Goal: Transaction & Acquisition: Book appointment/travel/reservation

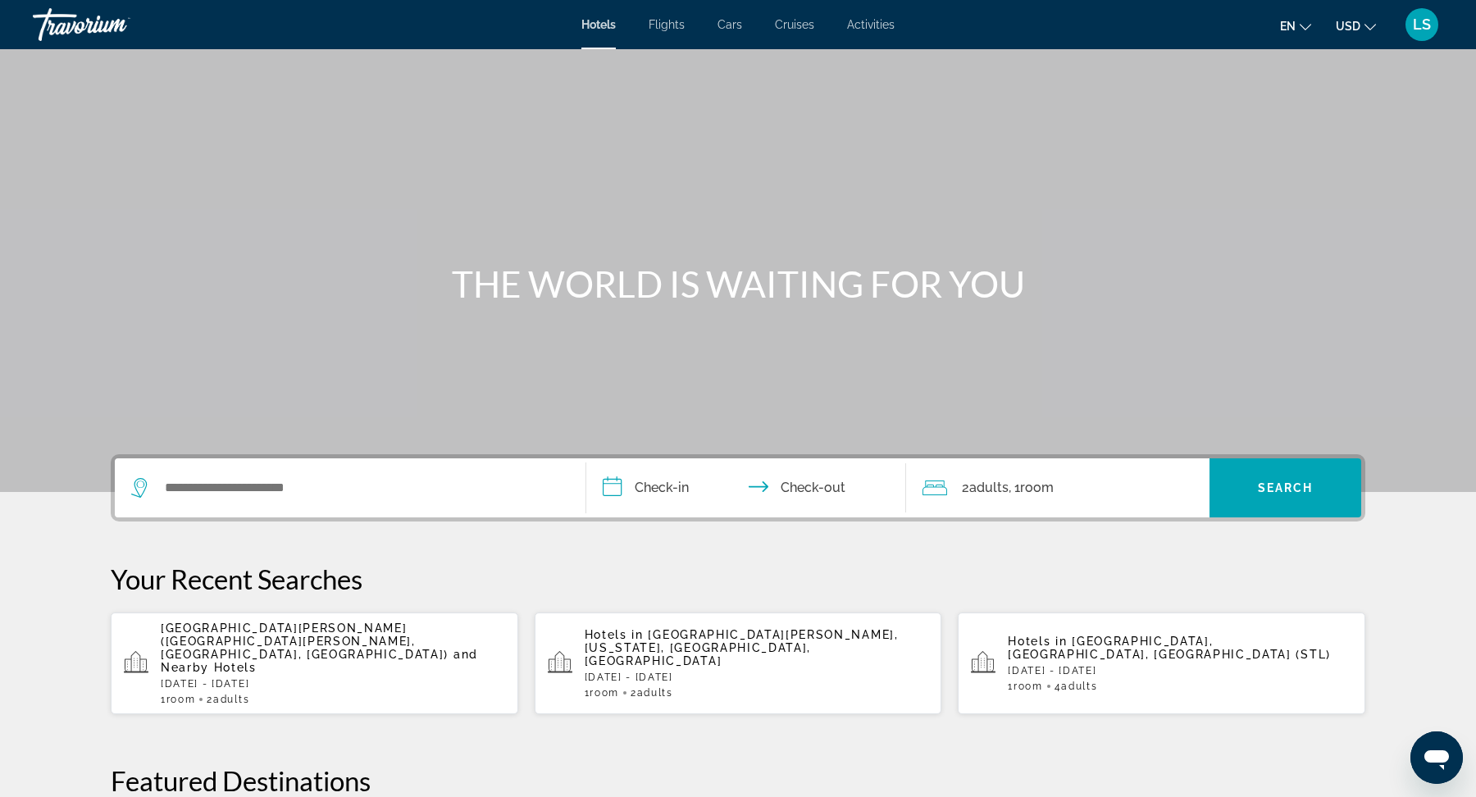
click at [890, 31] on div "Hotels Flights Cars Cruises Activities Hotels Flights Cars Cruises Activities e…" at bounding box center [738, 24] width 1476 height 43
click at [871, 21] on span "Activities" at bounding box center [871, 24] width 48 height 13
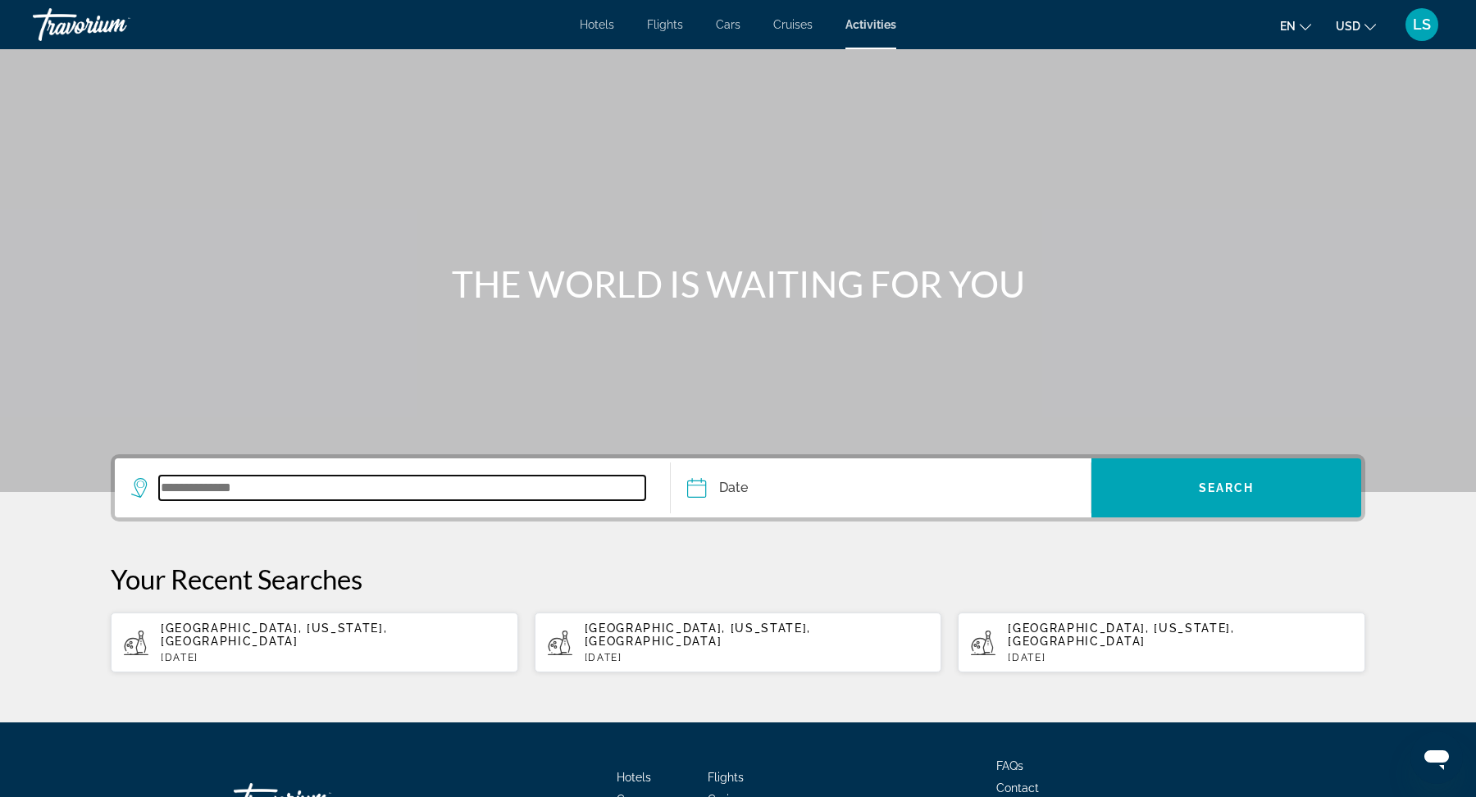
click at [344, 494] on input "Search widget" at bounding box center [402, 488] width 486 height 25
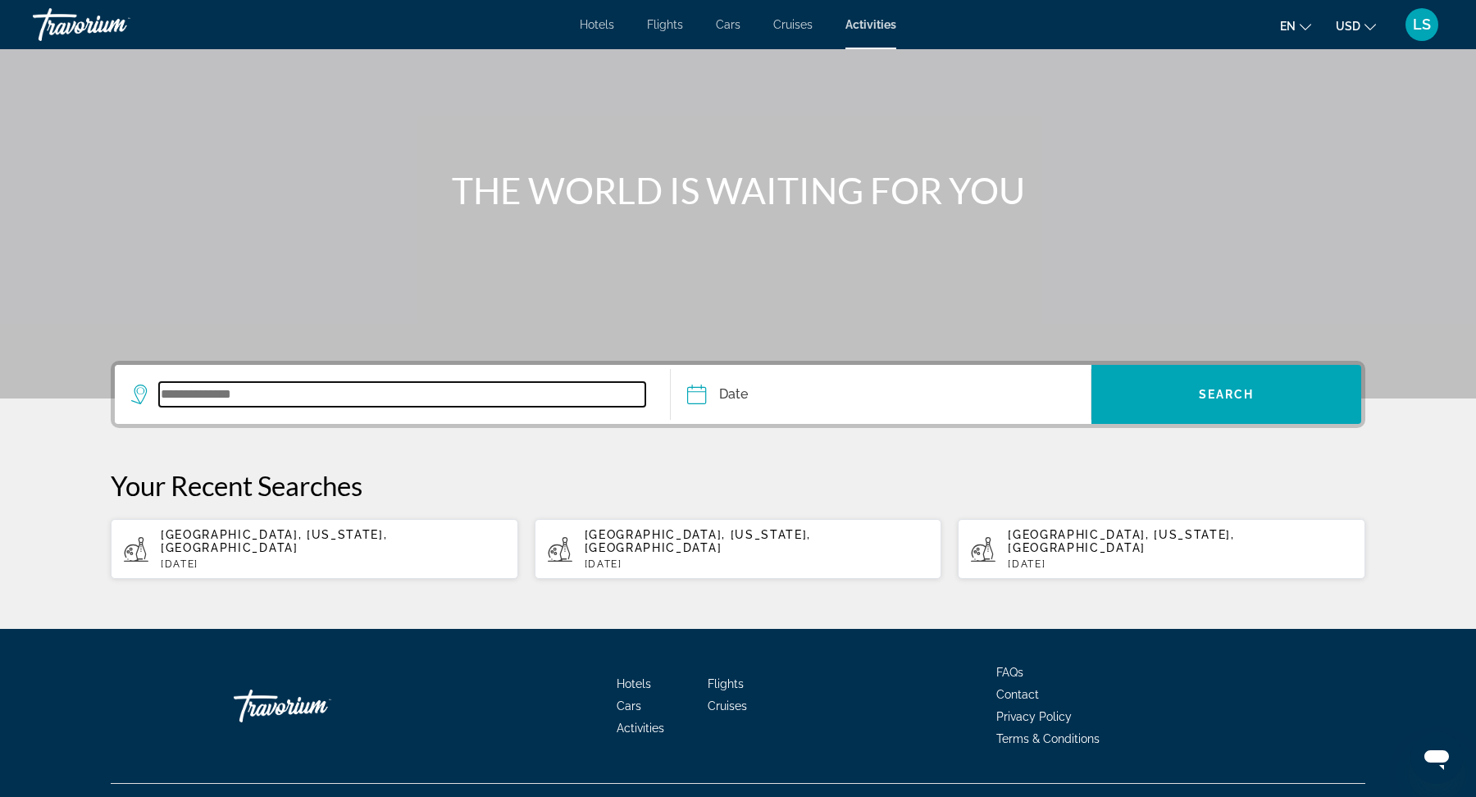
scroll to position [112, 0]
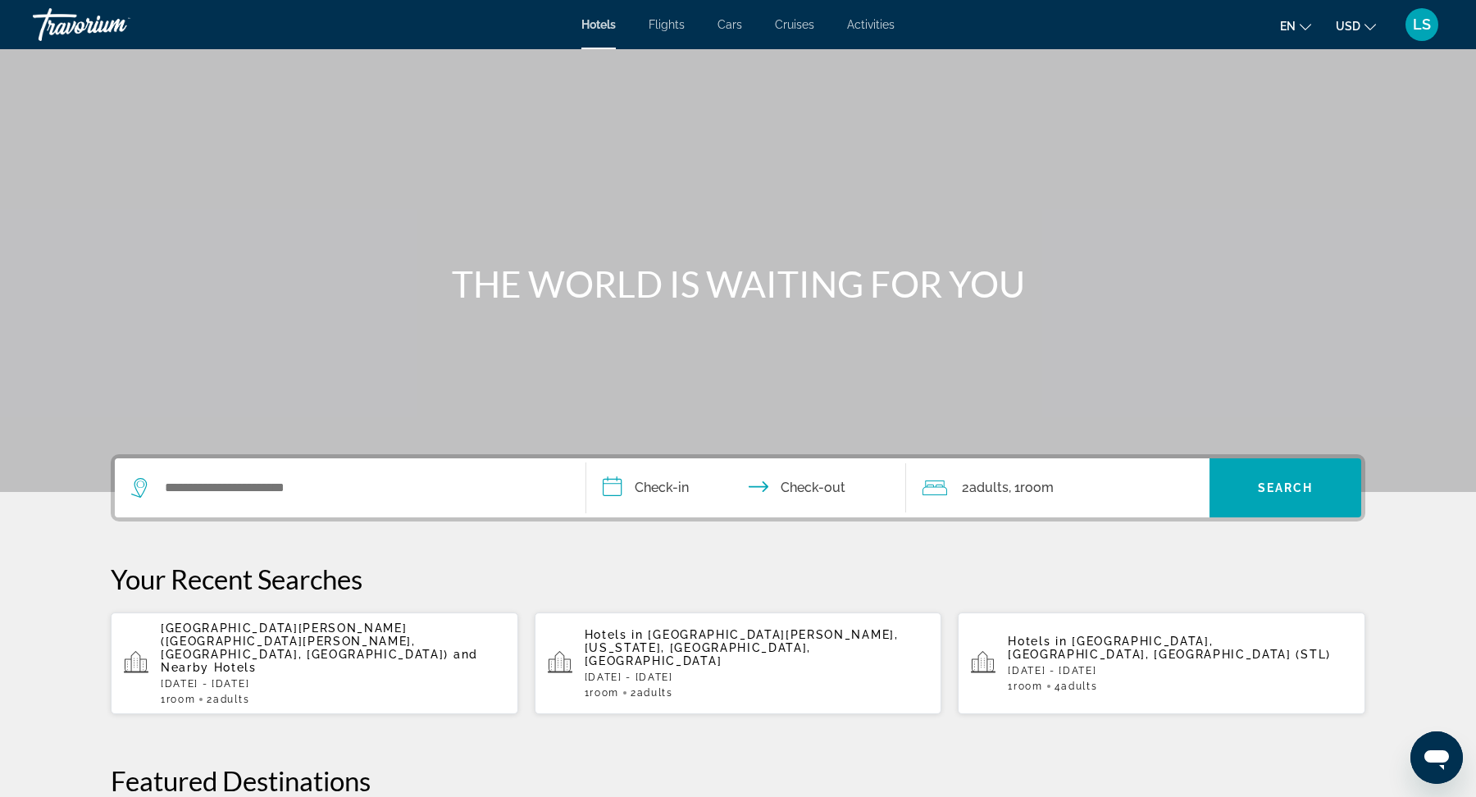
click at [868, 26] on span "Activities" at bounding box center [871, 24] width 48 height 13
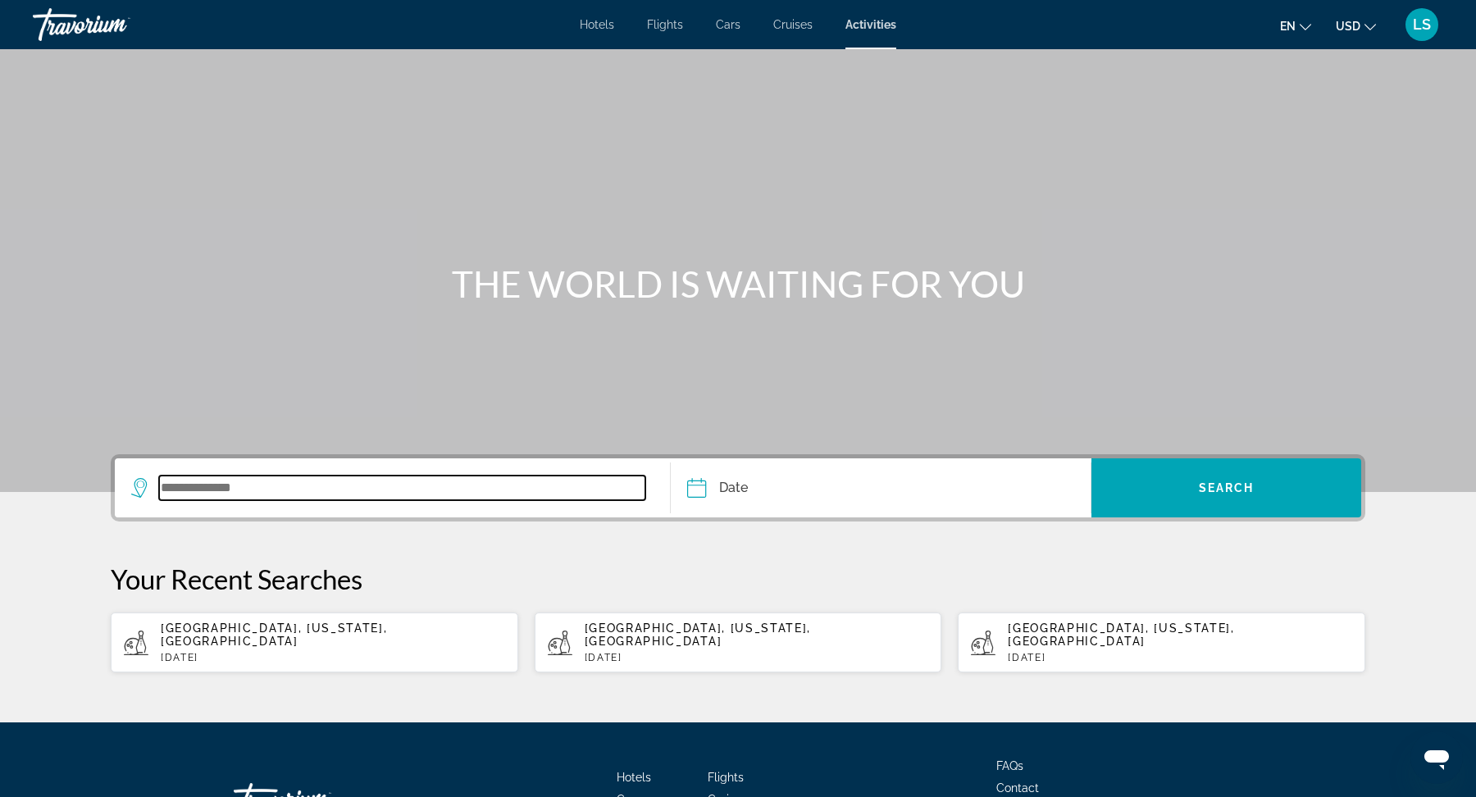
click at [426, 484] on input "Search widget" at bounding box center [402, 488] width 486 height 25
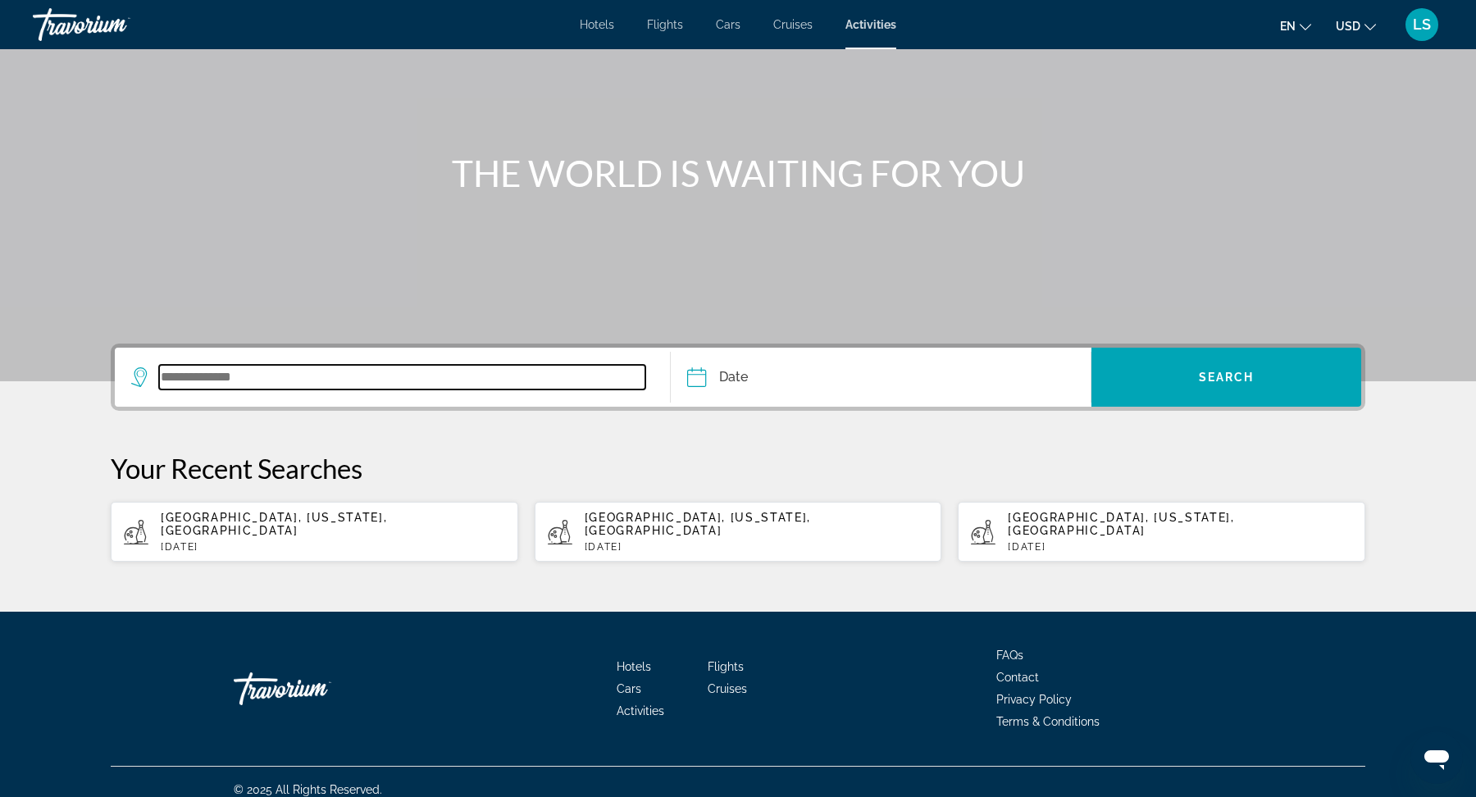
scroll to position [112, 0]
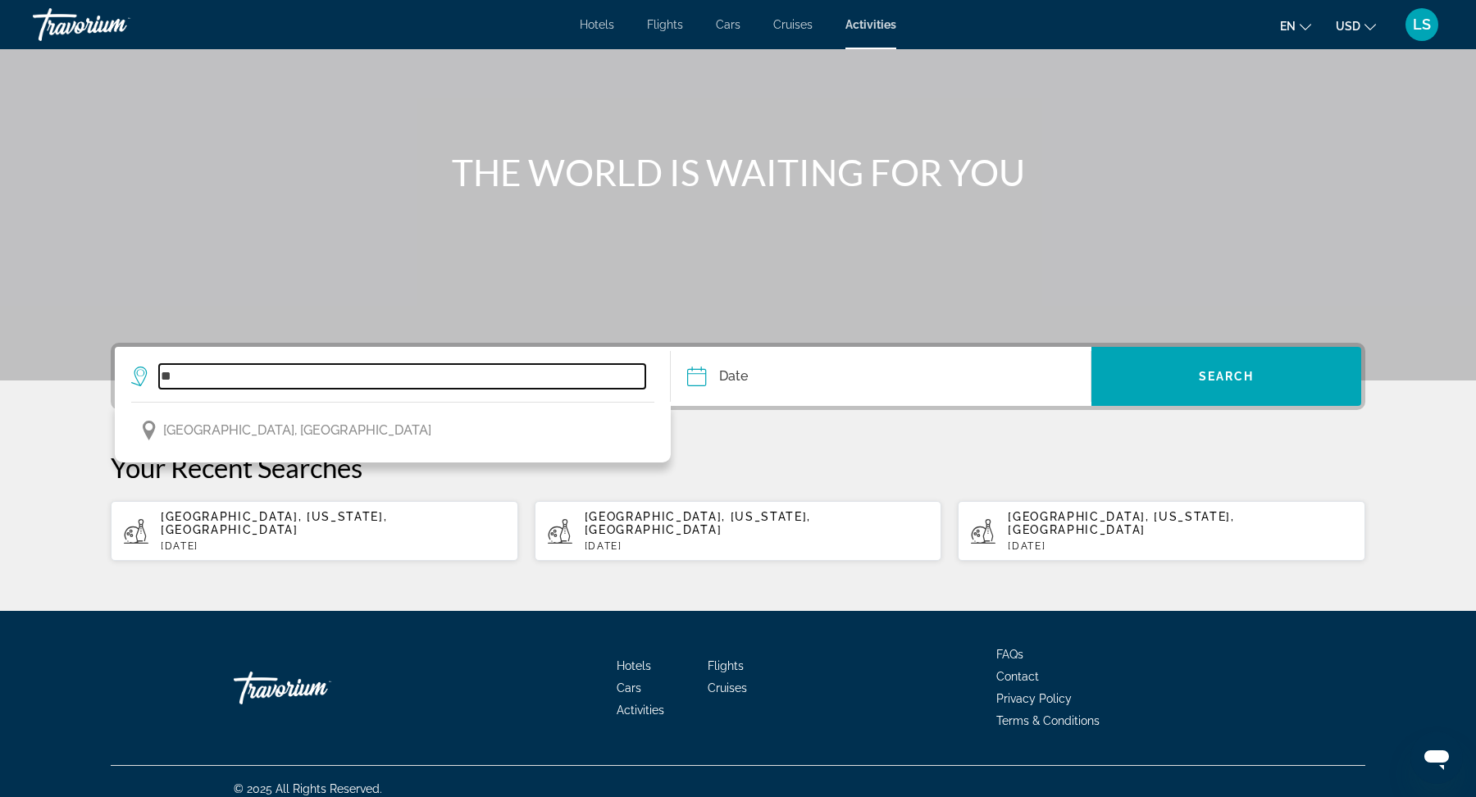
type input "*"
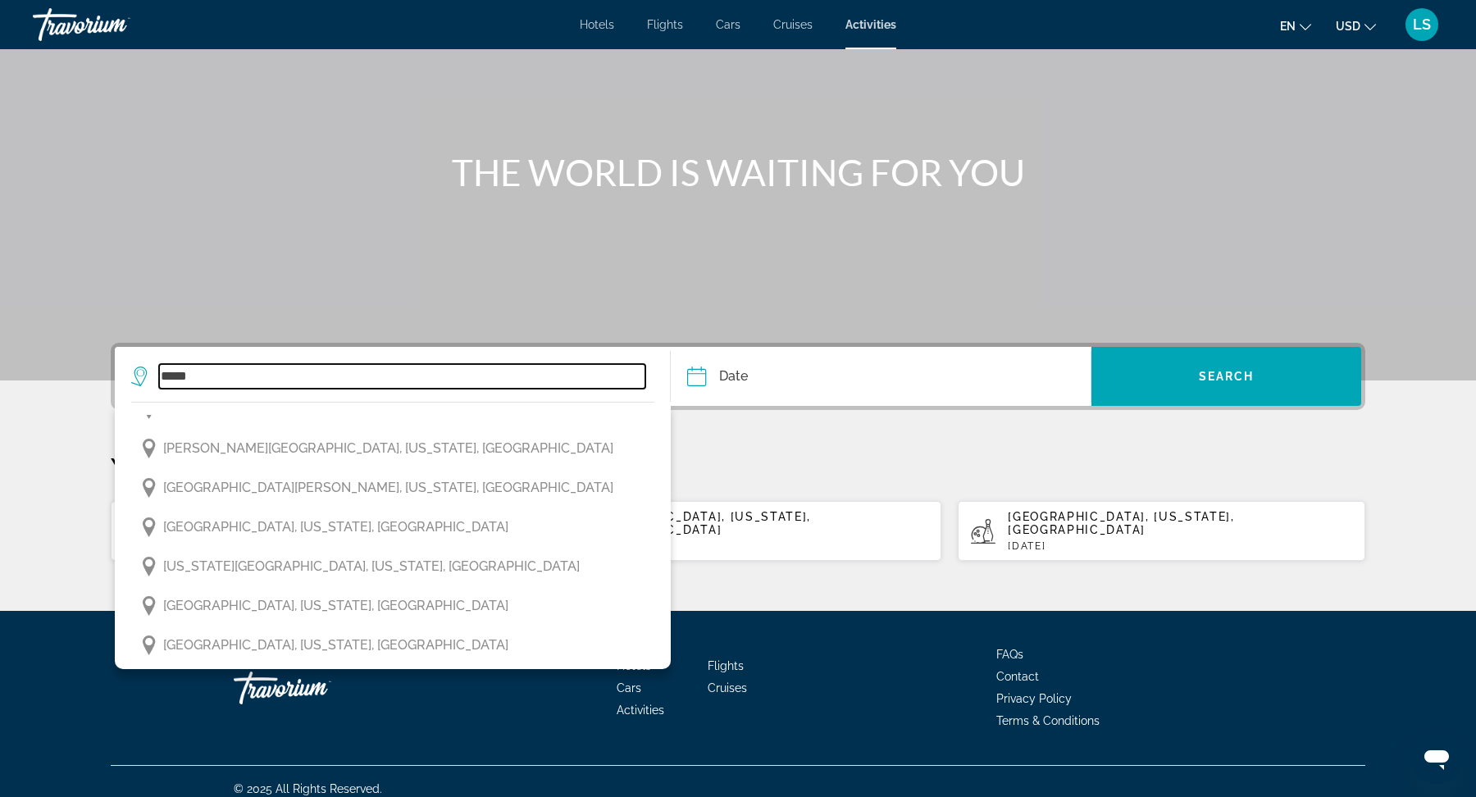
scroll to position [337, 0]
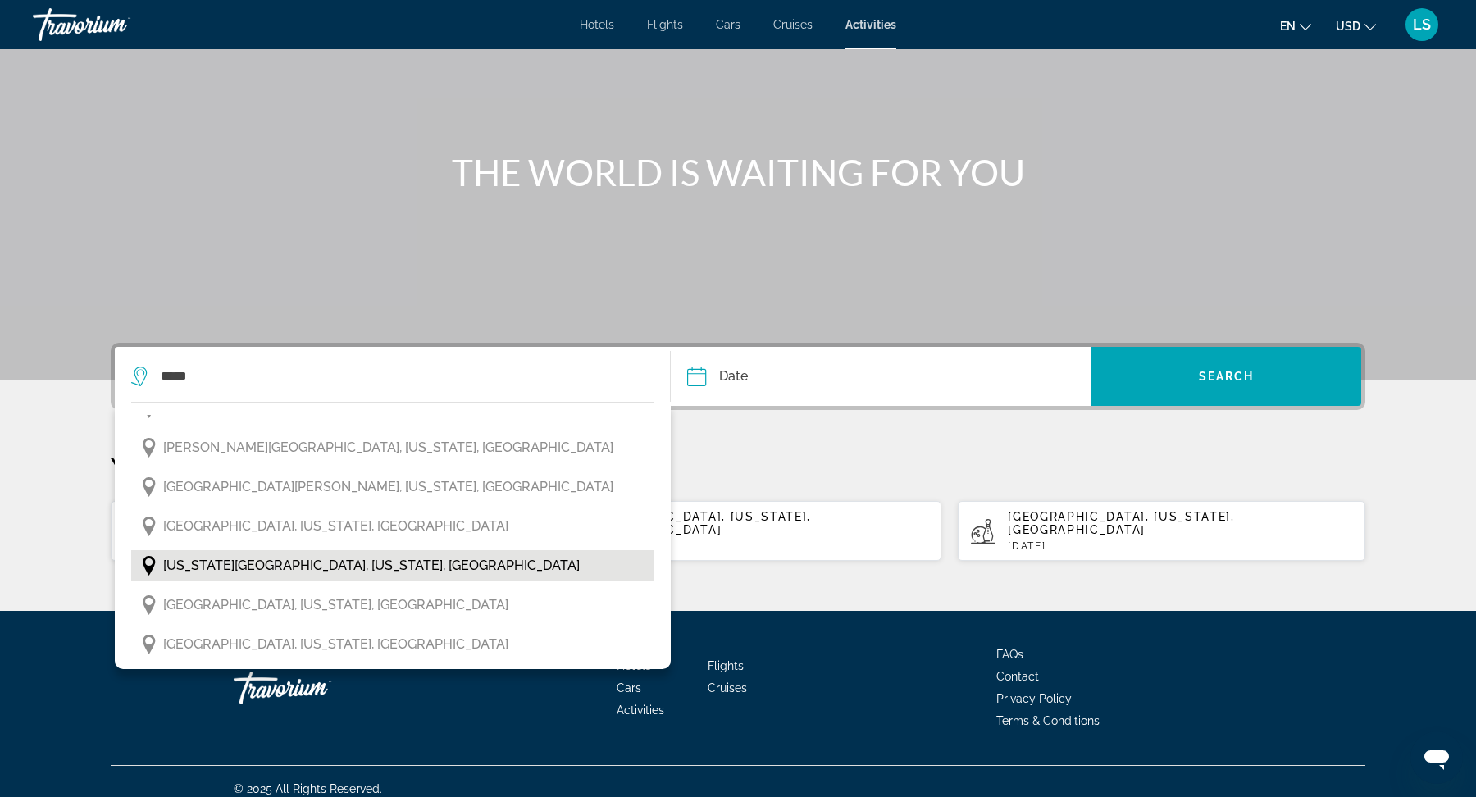
click at [353, 569] on button "[US_STATE][GEOGRAPHIC_DATA], [US_STATE], [GEOGRAPHIC_DATA]" at bounding box center [392, 565] width 523 height 31
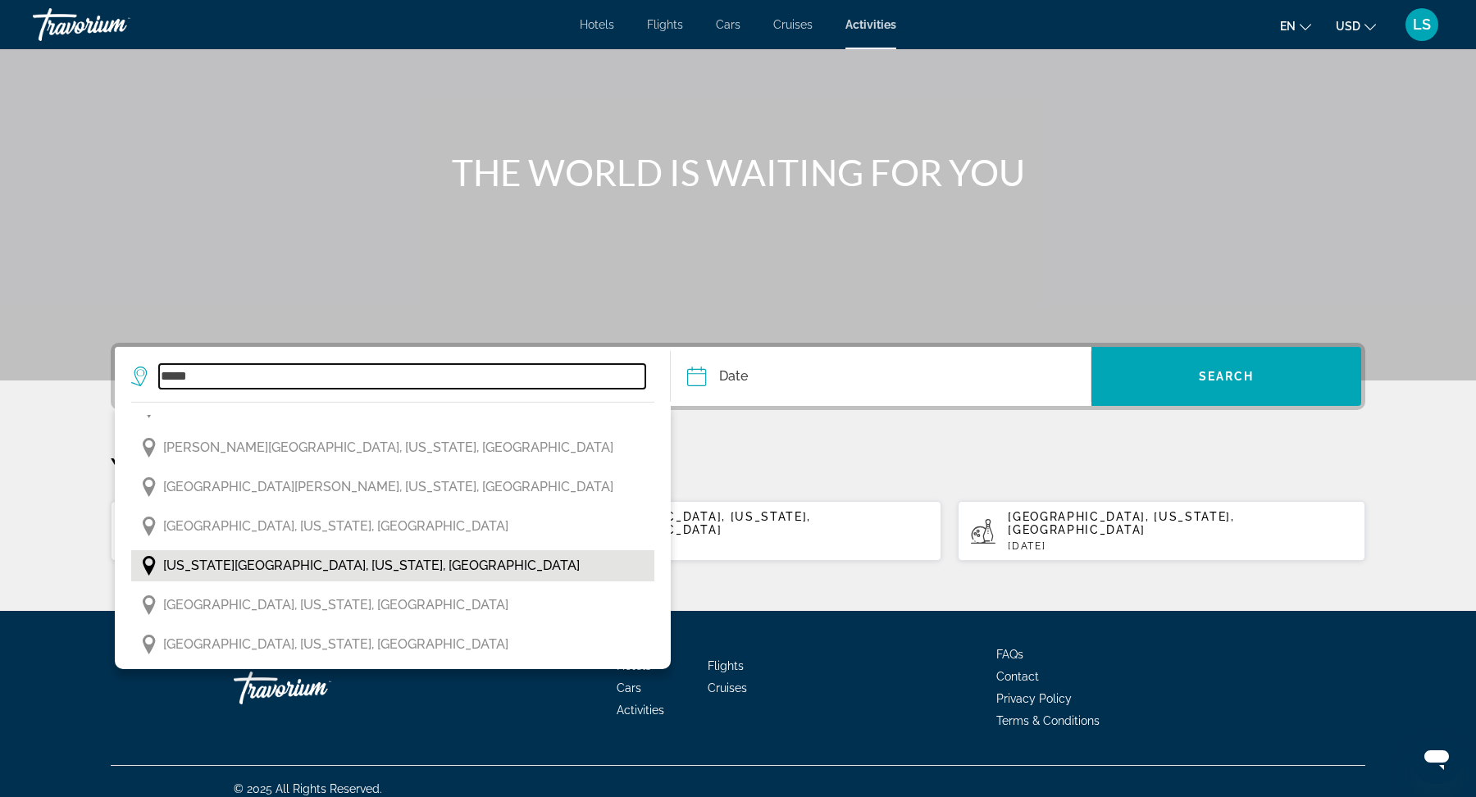
type input "**********"
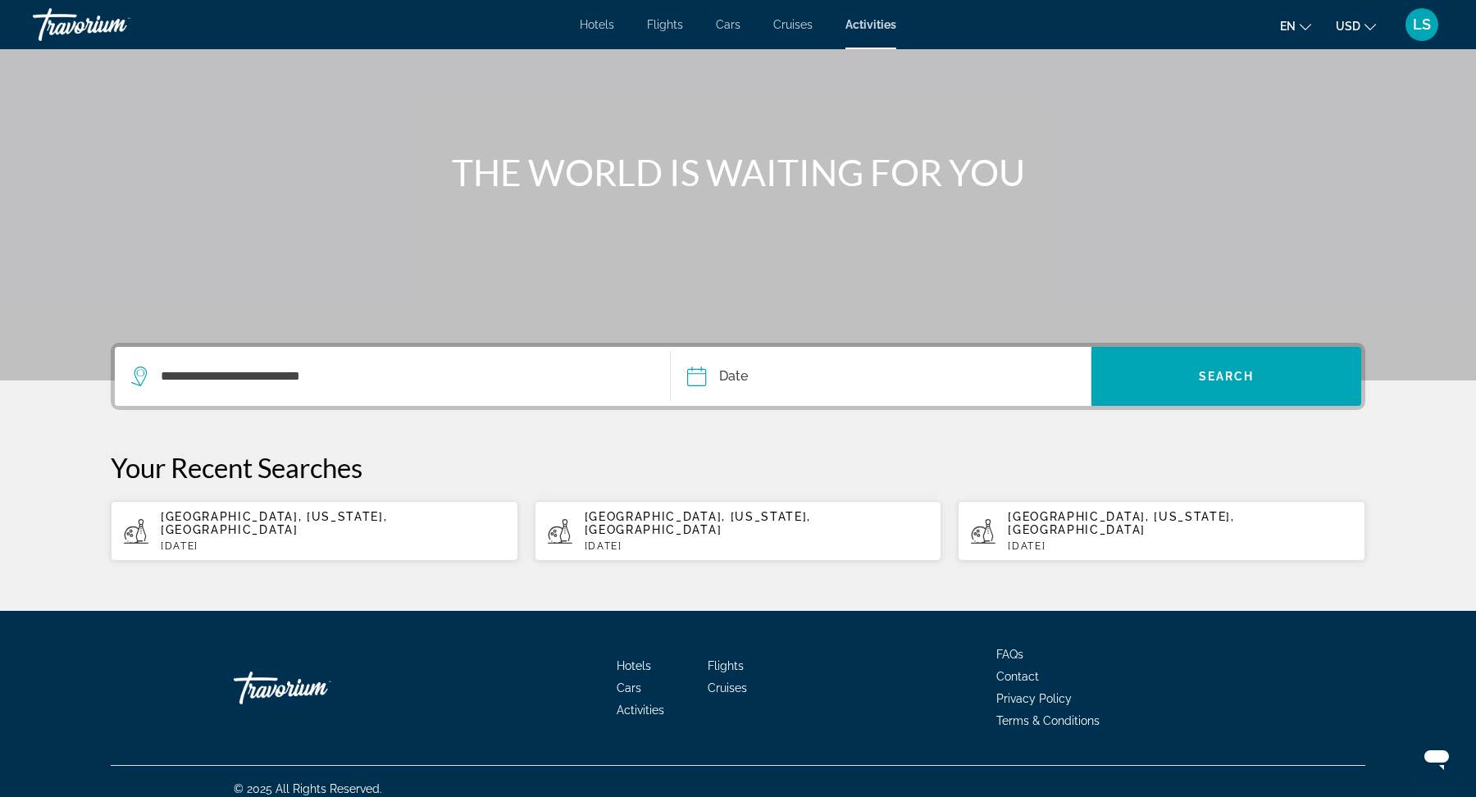
click at [814, 364] on input "Date" at bounding box center [787, 379] width 208 height 64
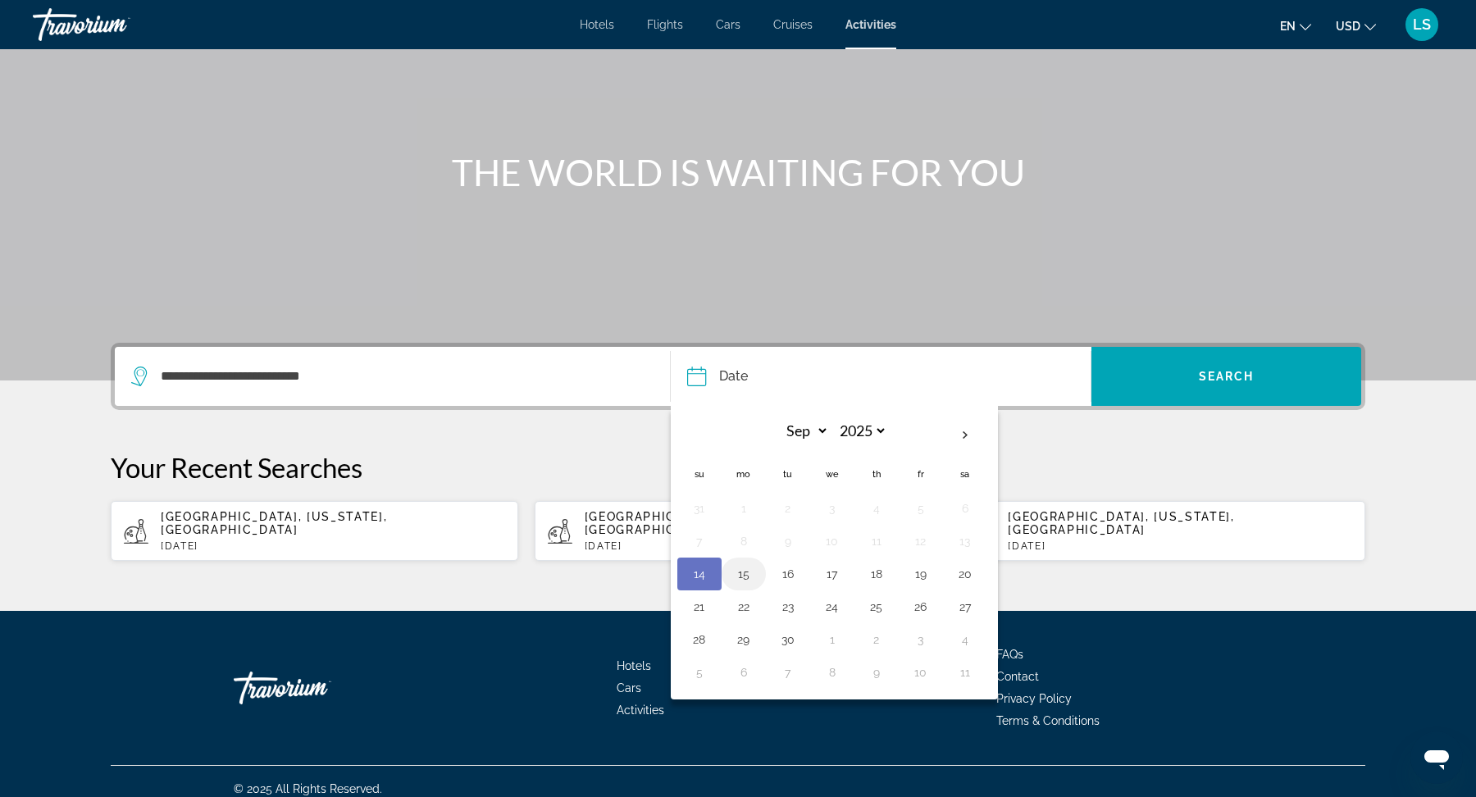
click at [742, 569] on button "15" at bounding box center [744, 574] width 26 height 23
type input "**********"
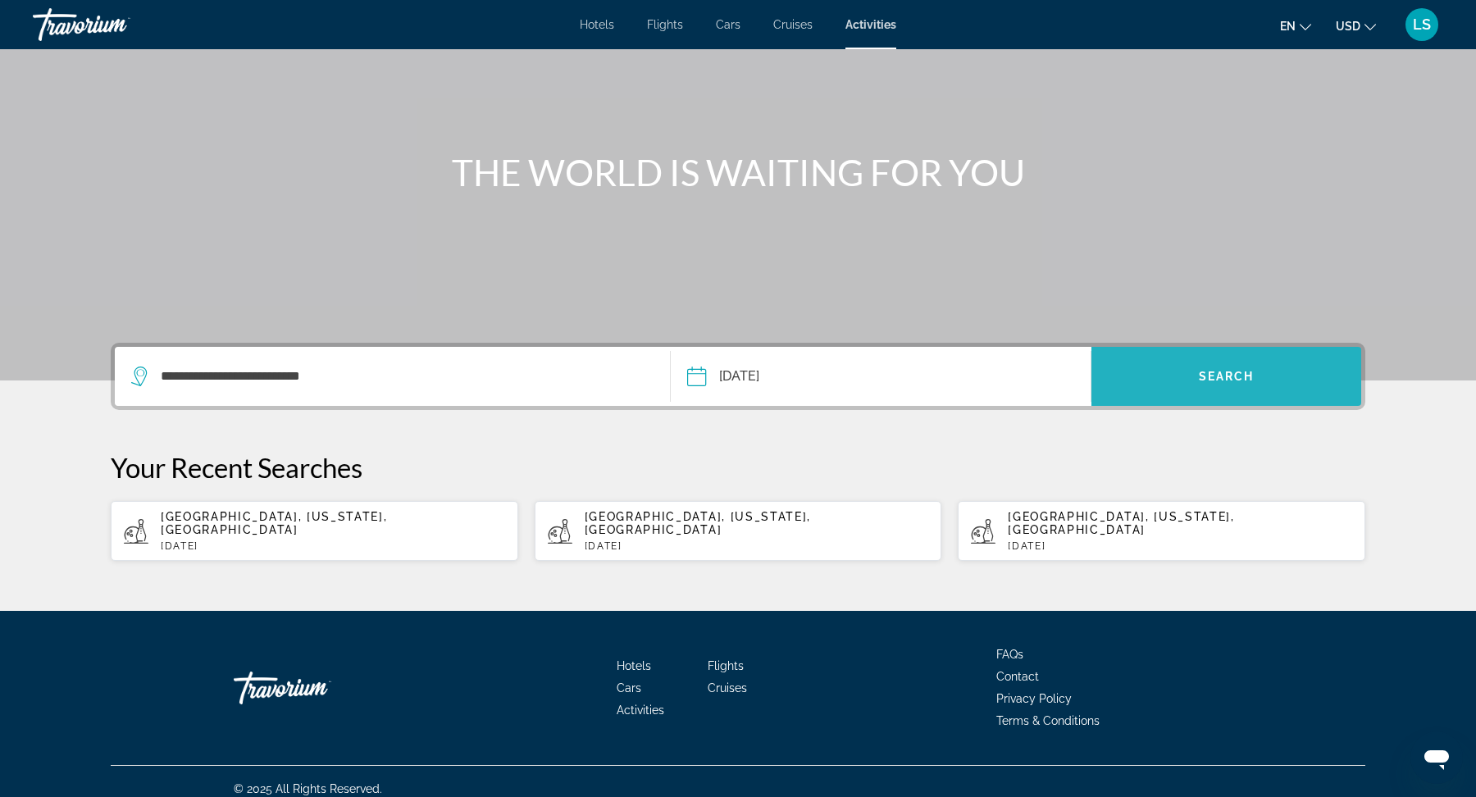
click at [1203, 364] on span "Search widget" at bounding box center [1227, 376] width 270 height 39
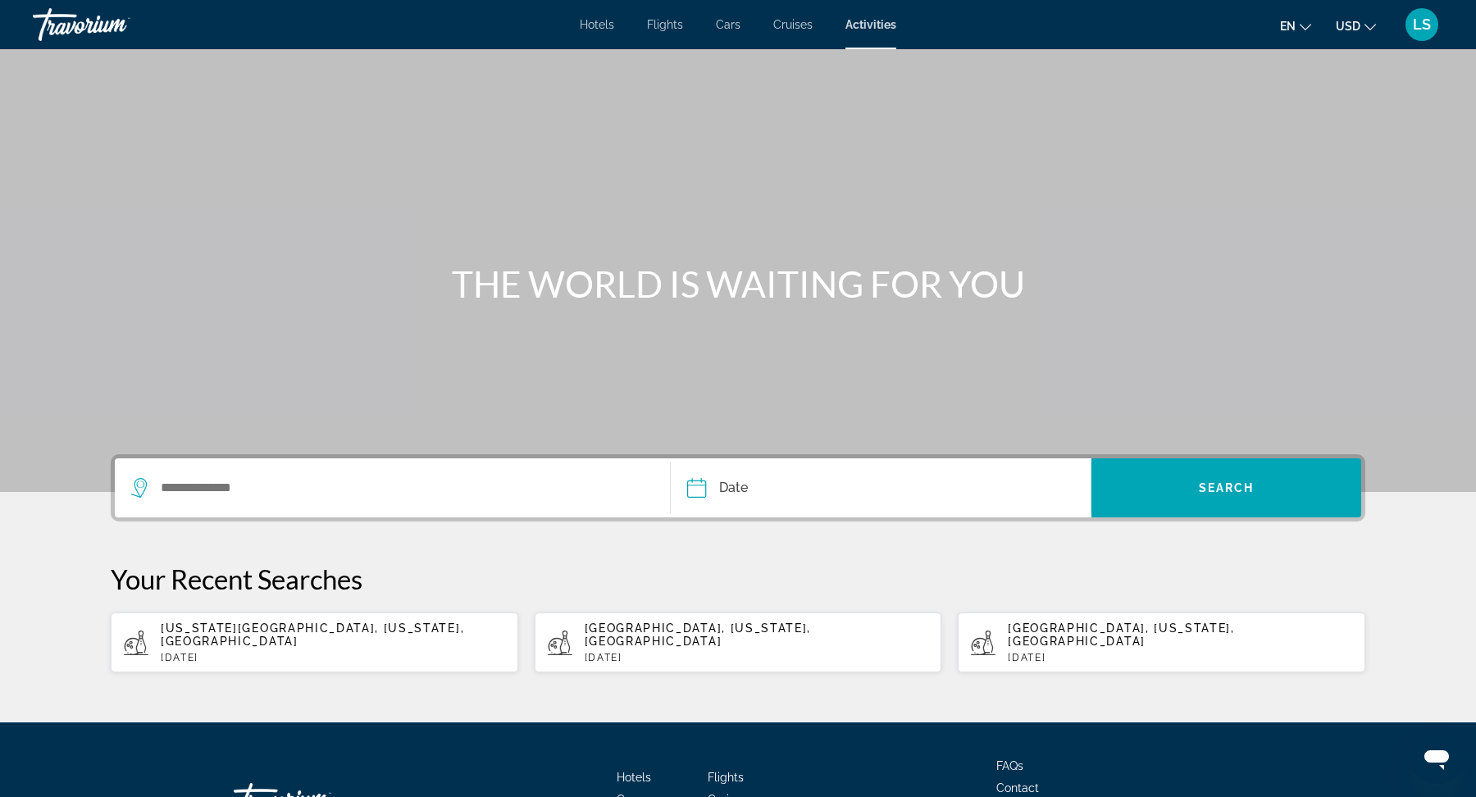
click at [242, 469] on div "Search widget" at bounding box center [392, 487] width 522 height 59
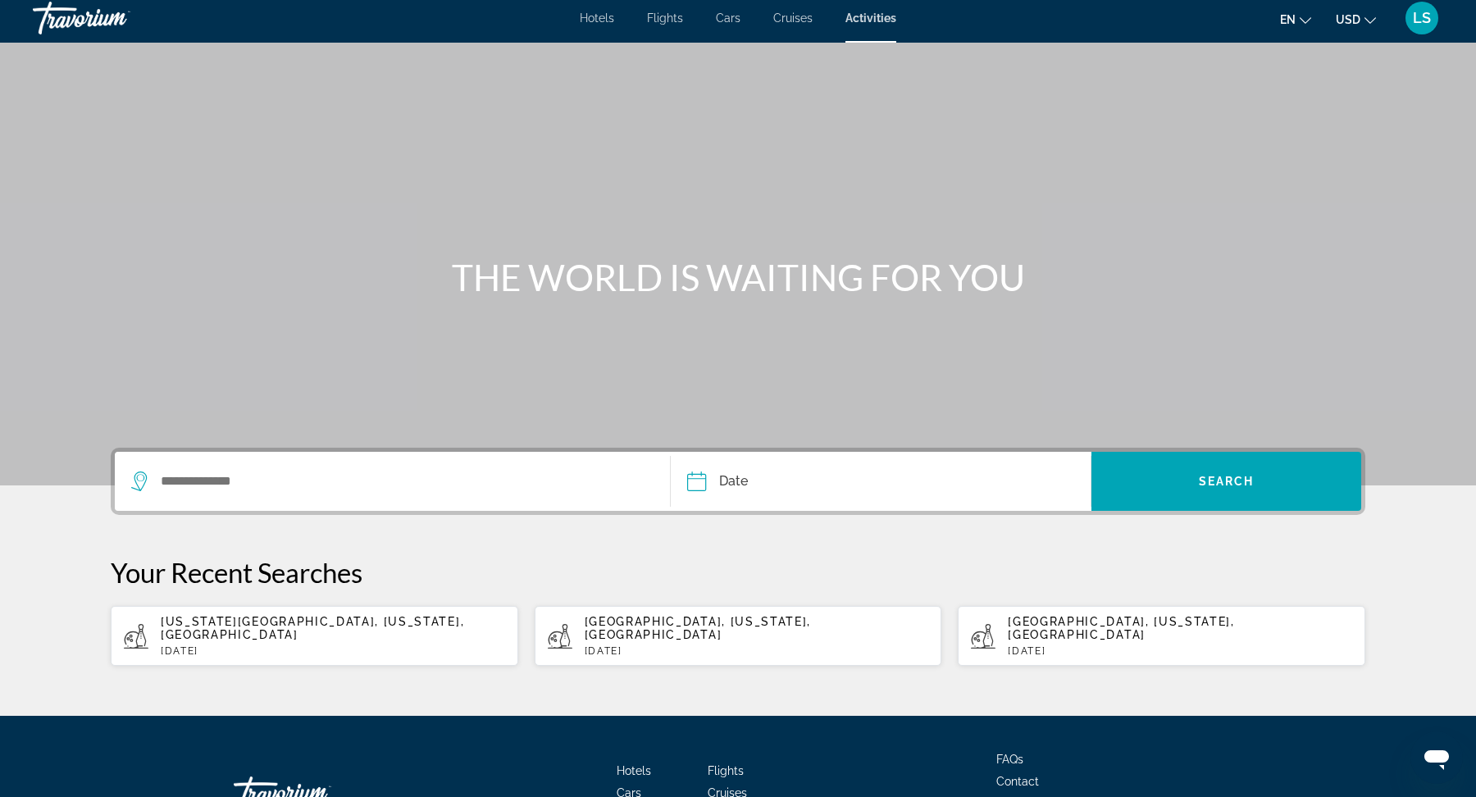
scroll to position [112, 0]
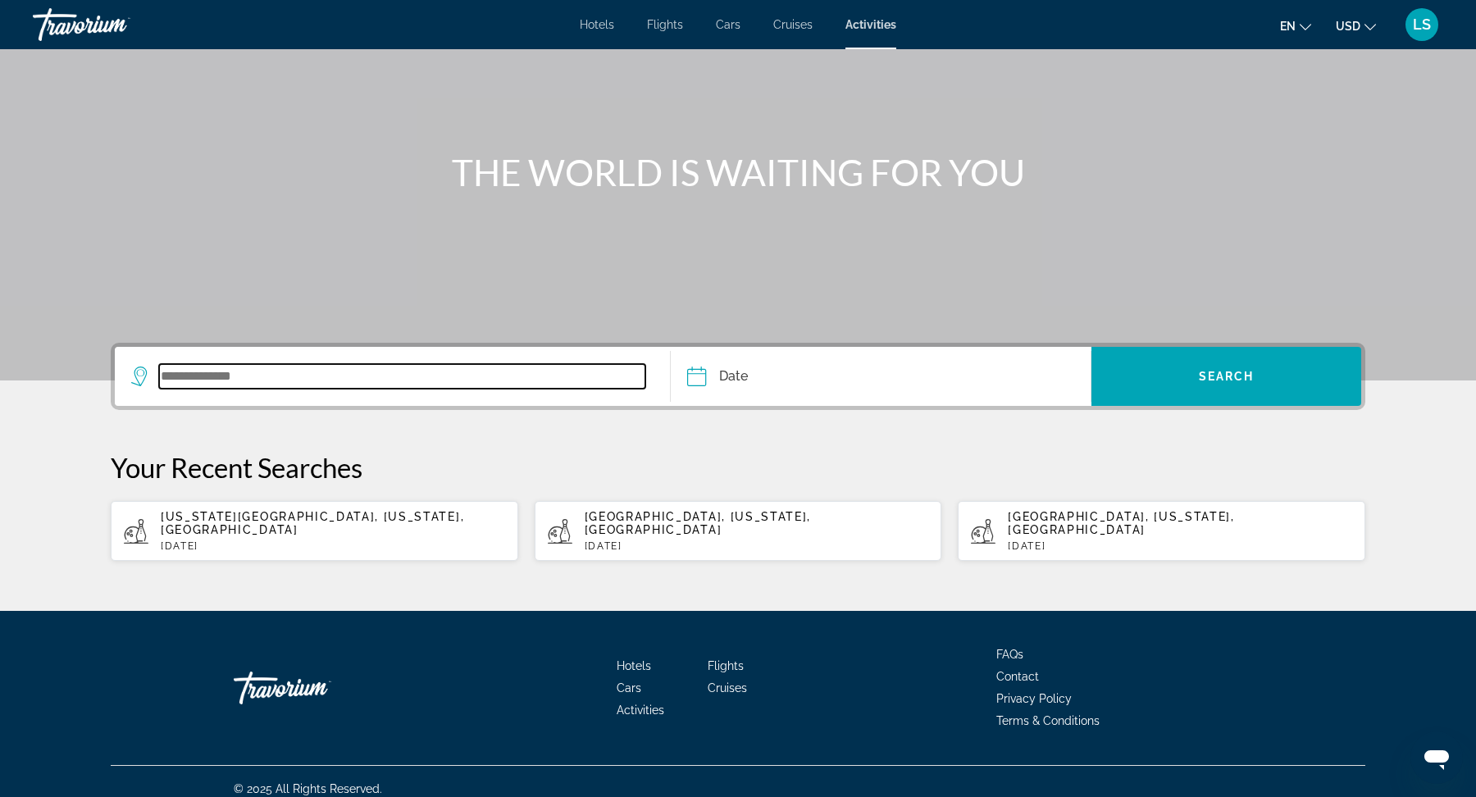
click at [258, 385] on input "Search widget" at bounding box center [402, 376] width 486 height 25
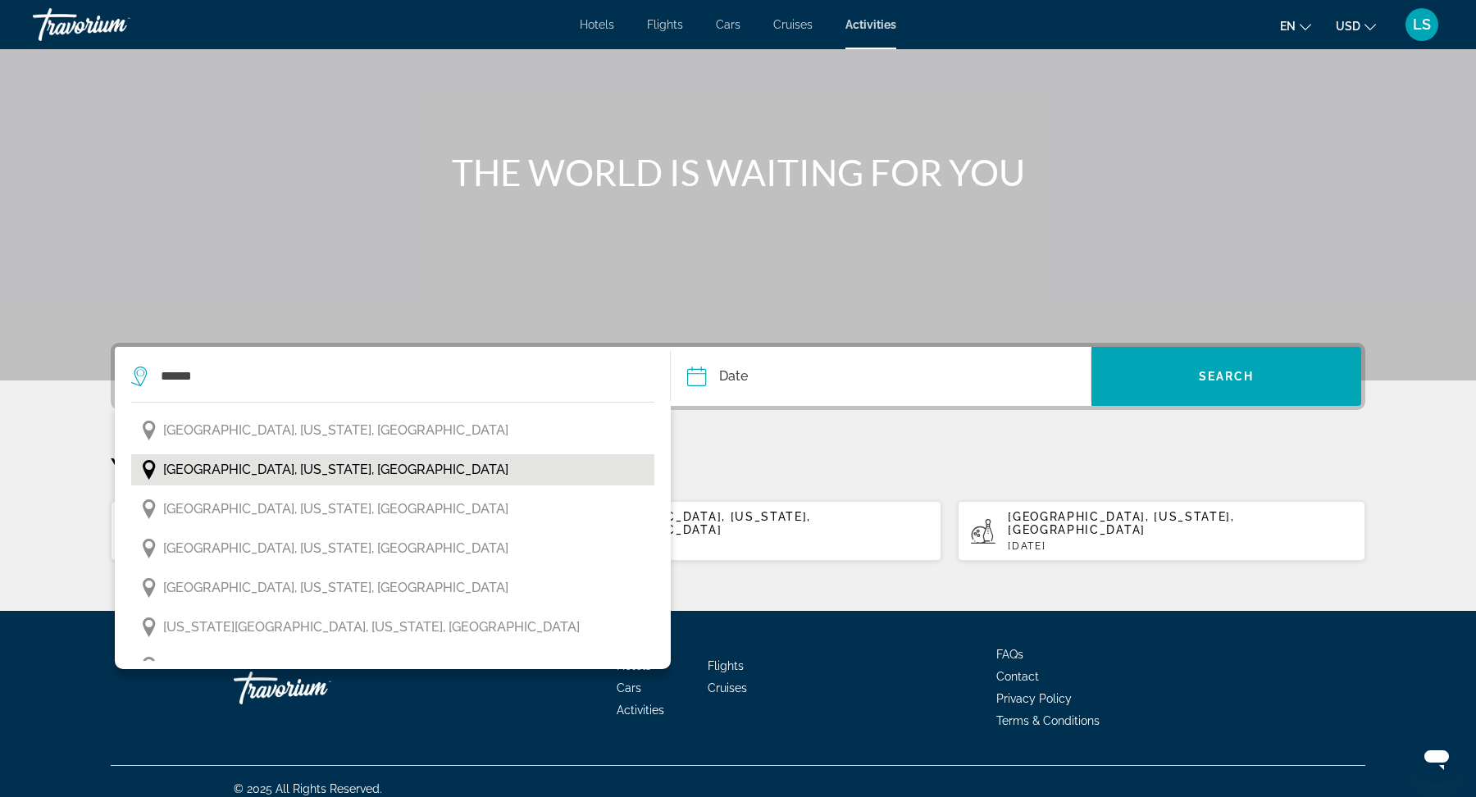
click at [247, 469] on span "[GEOGRAPHIC_DATA], [US_STATE], [GEOGRAPHIC_DATA]" at bounding box center [335, 469] width 345 height 23
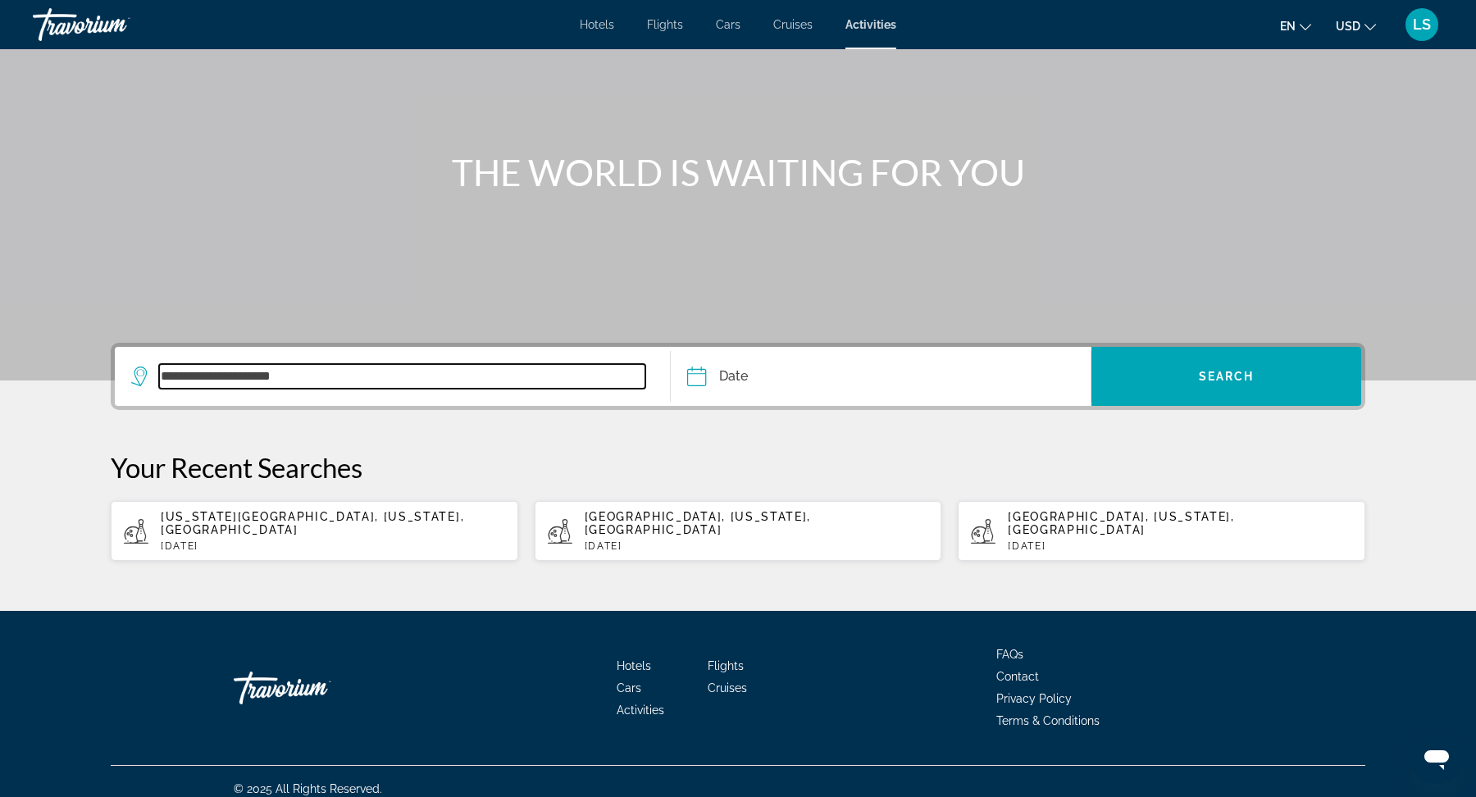
click at [330, 380] on input "**********" at bounding box center [402, 376] width 486 height 25
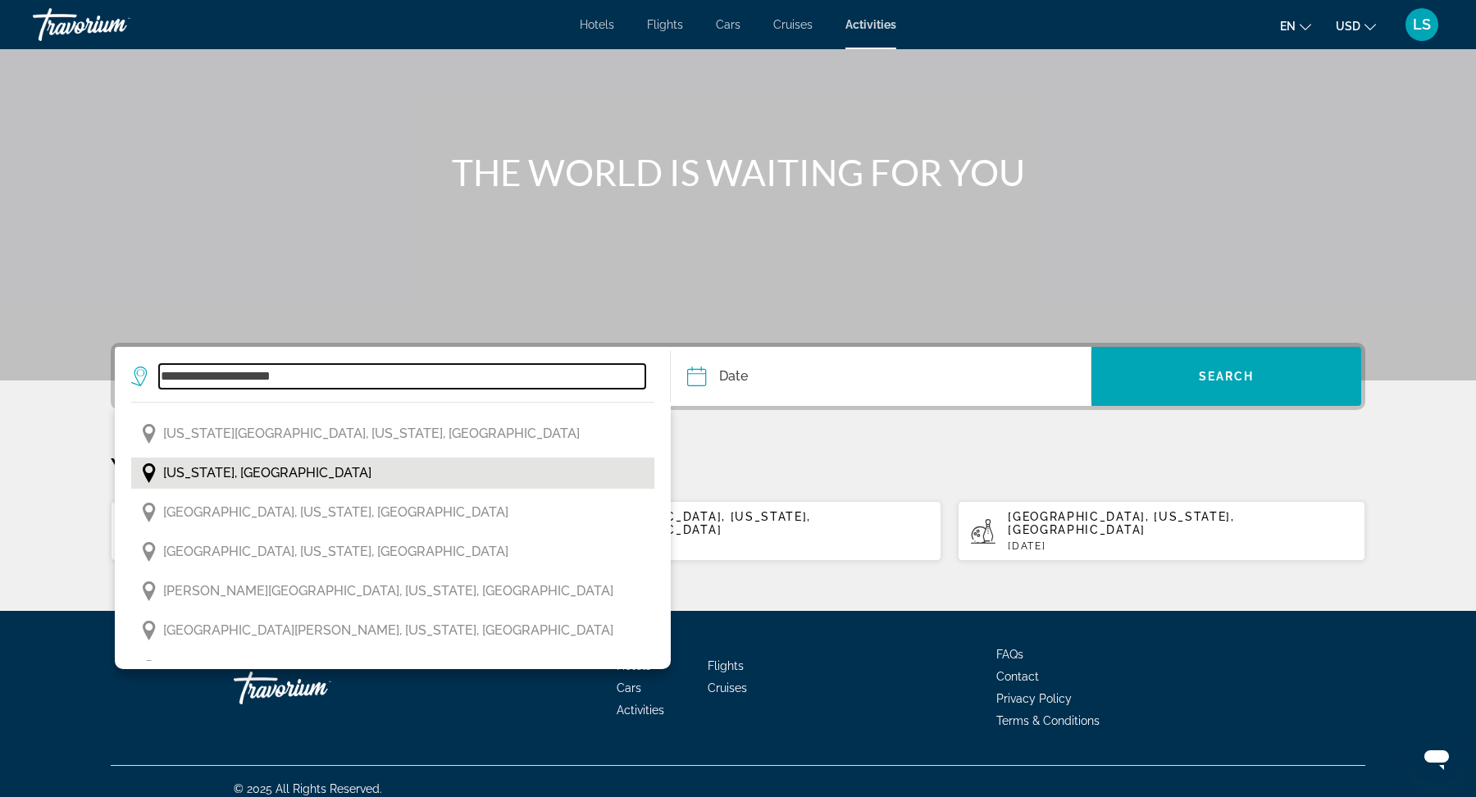
scroll to position [195, 0]
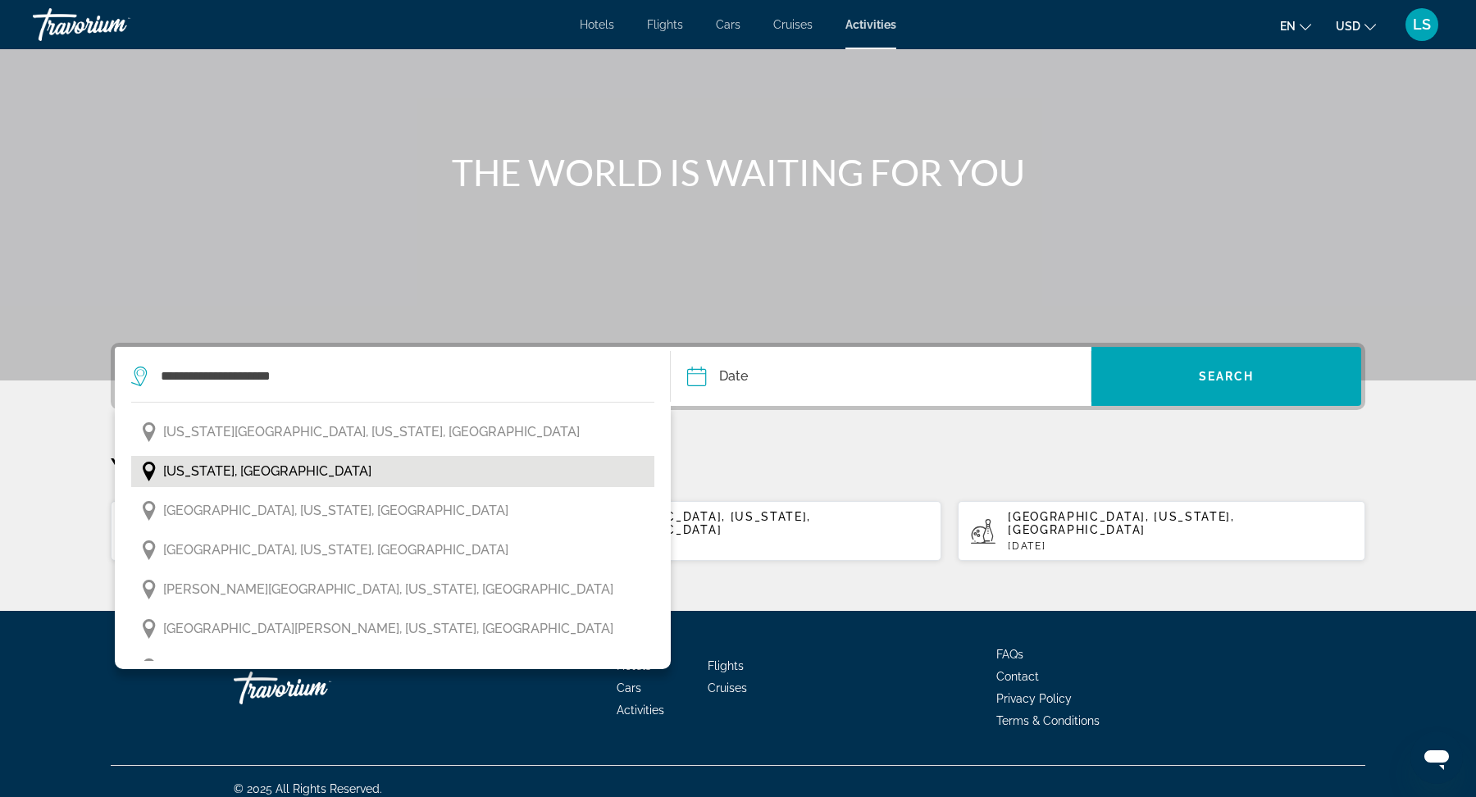
click at [220, 473] on span "[US_STATE], [GEOGRAPHIC_DATA]" at bounding box center [267, 471] width 208 height 23
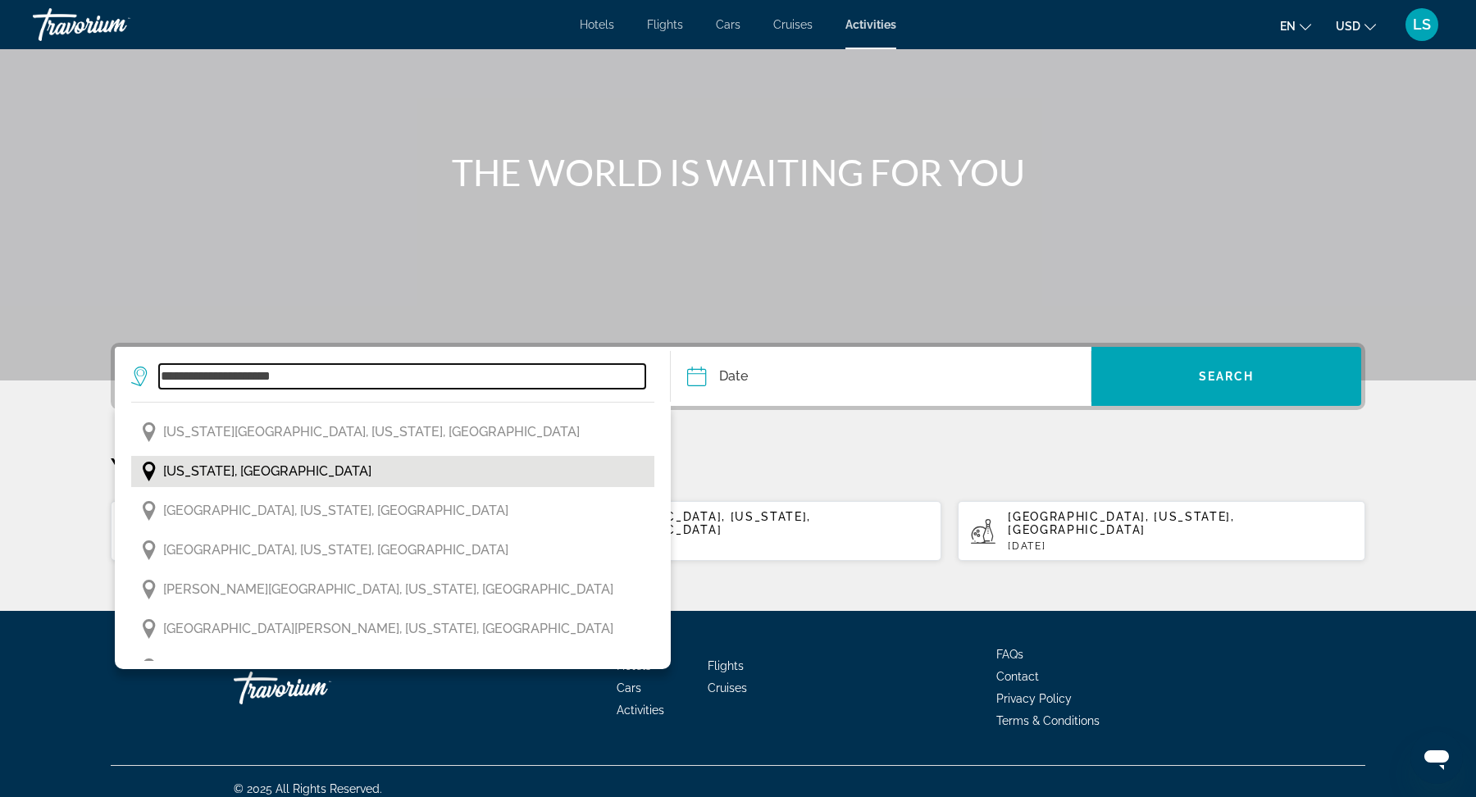
type input "**********"
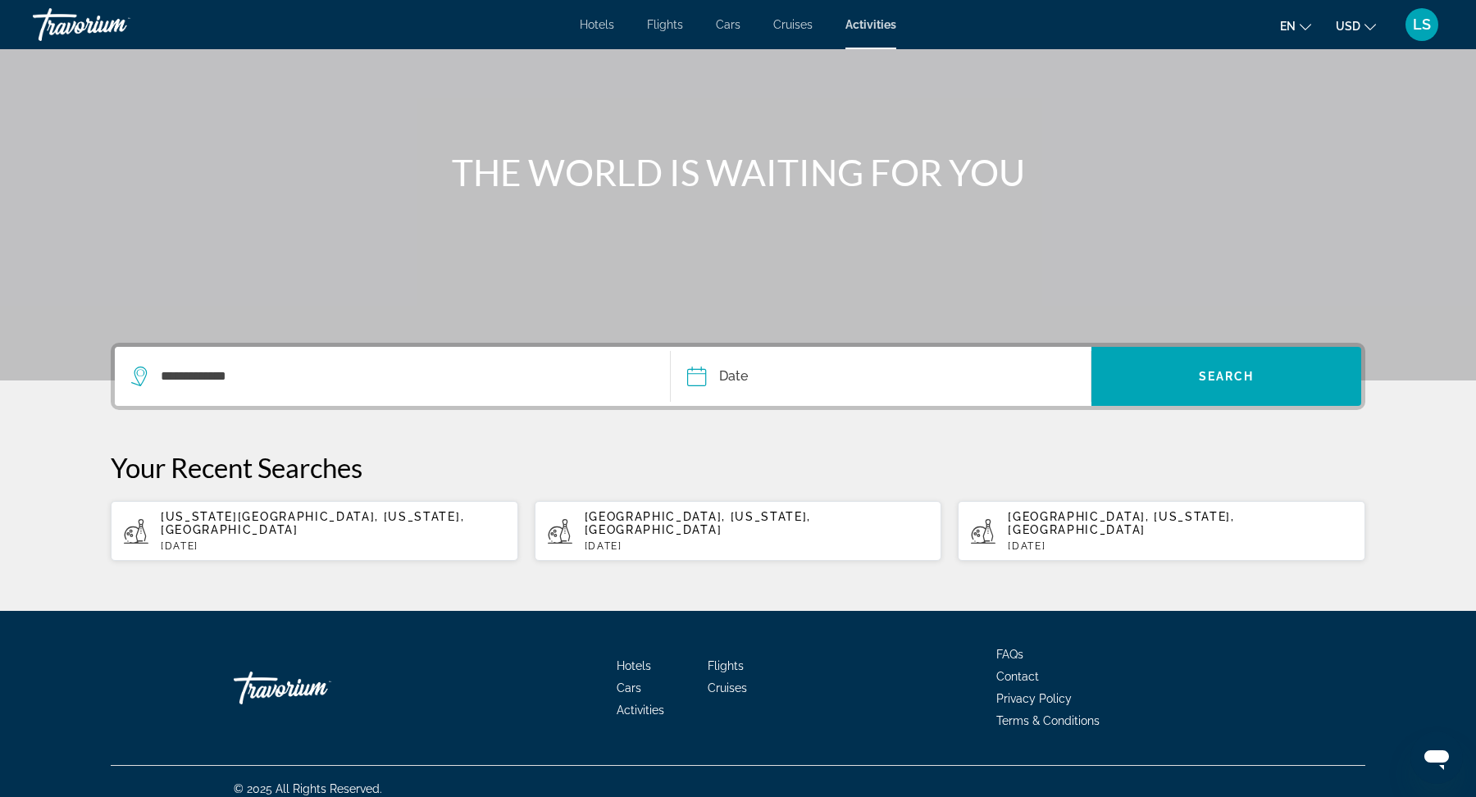
click at [814, 374] on input "Date" at bounding box center [787, 379] width 208 height 64
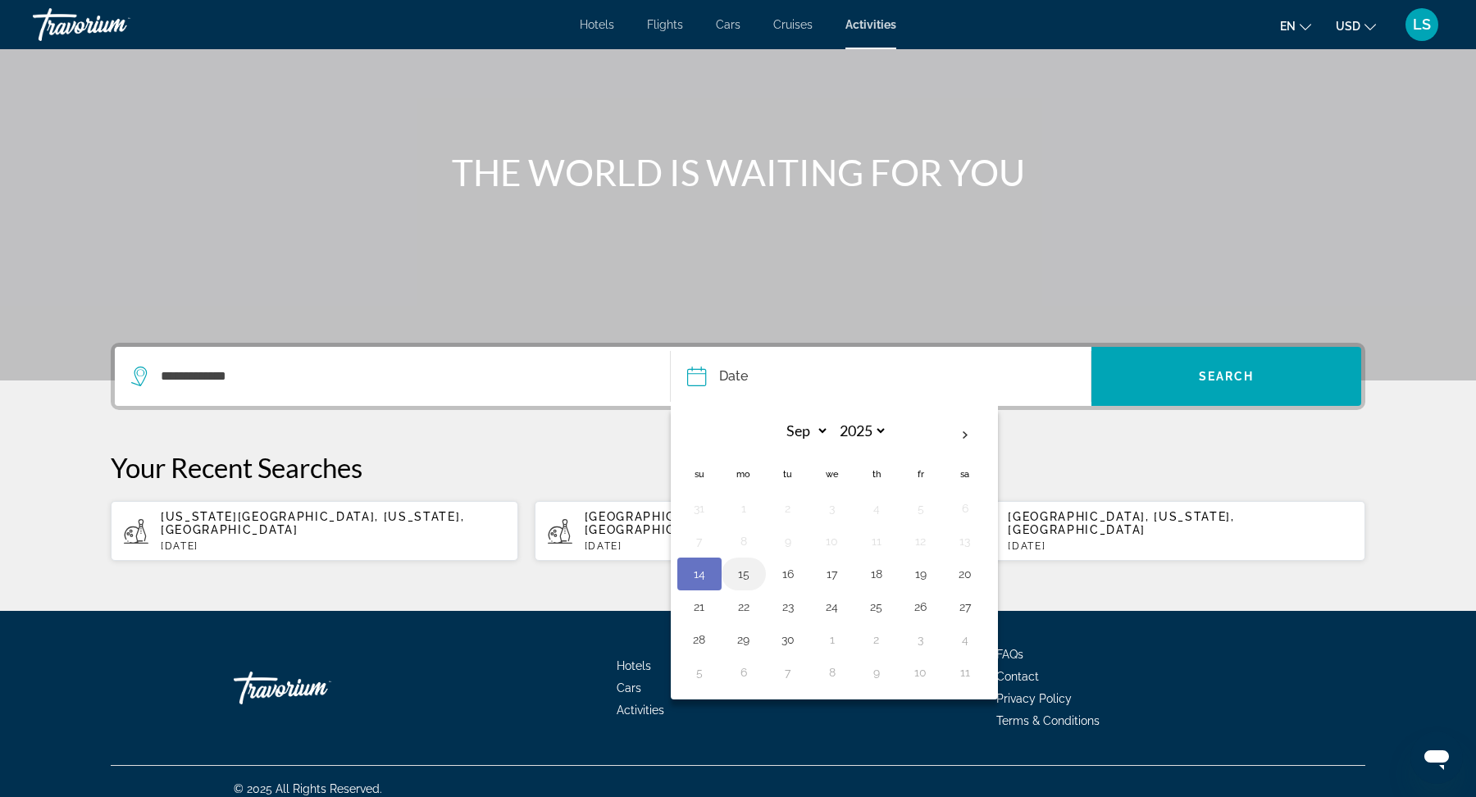
click at [751, 568] on button "15" at bounding box center [744, 574] width 26 height 23
type input "**********"
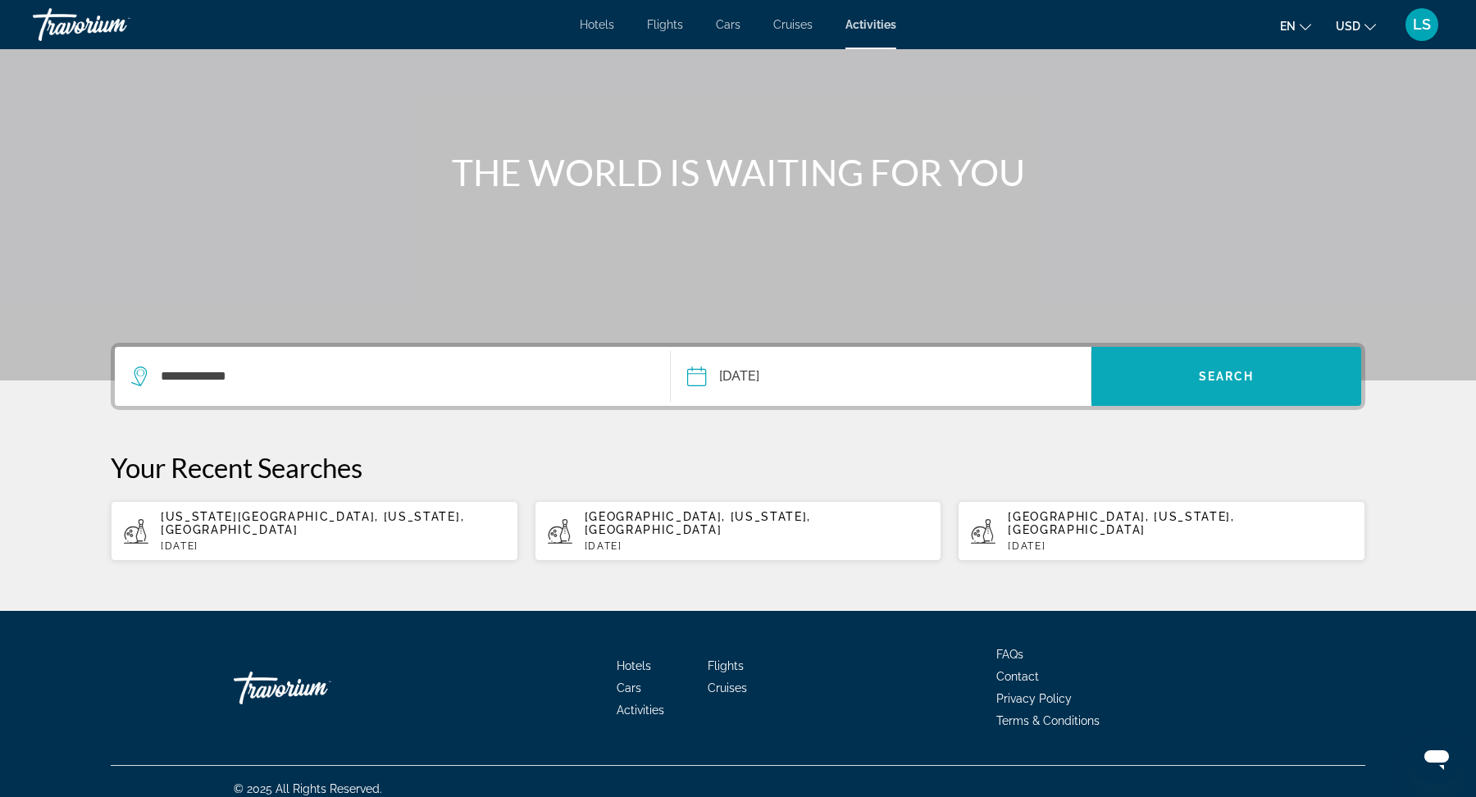
click at [1275, 384] on span "Search widget" at bounding box center [1227, 376] width 270 height 39
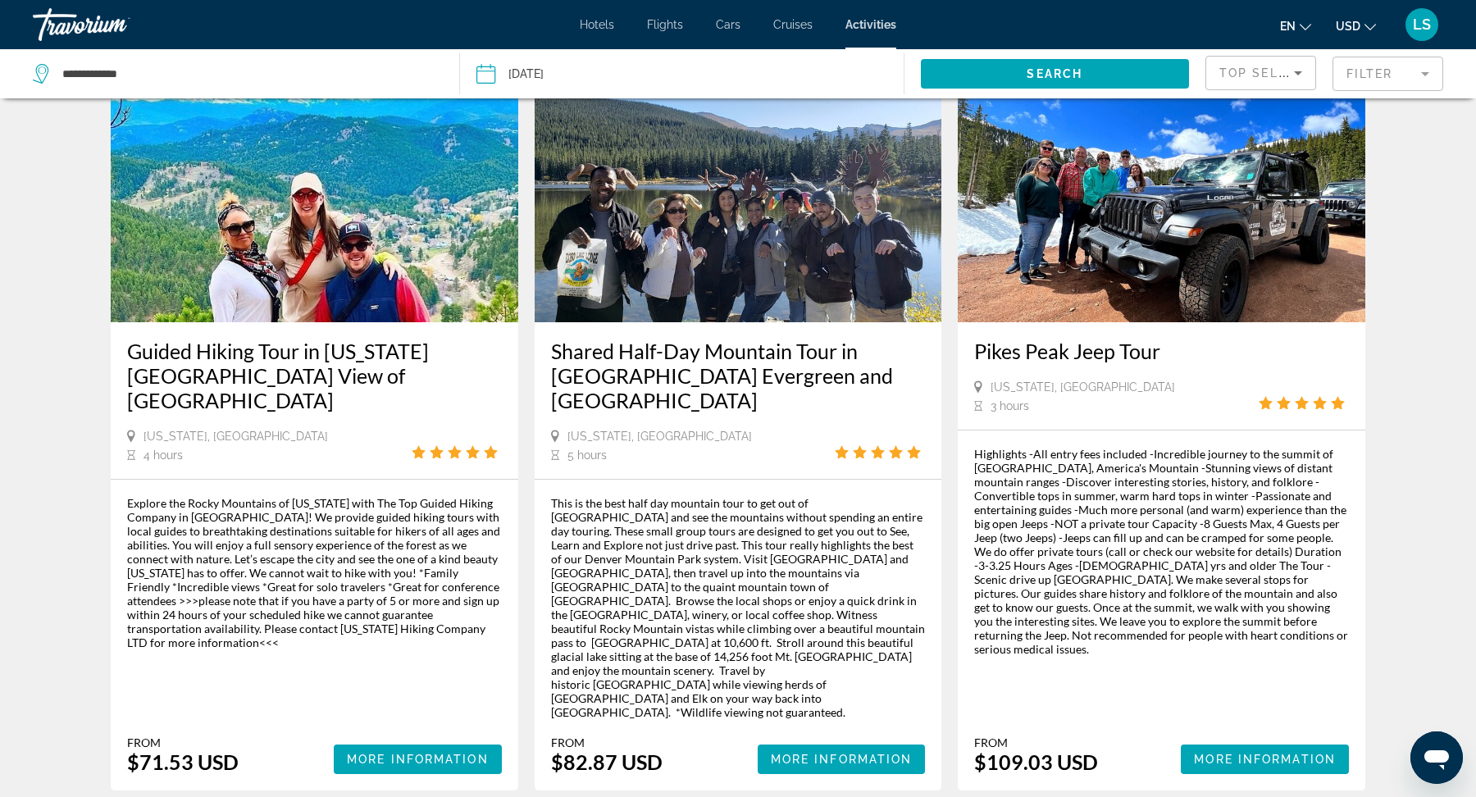
scroll to position [2269, 0]
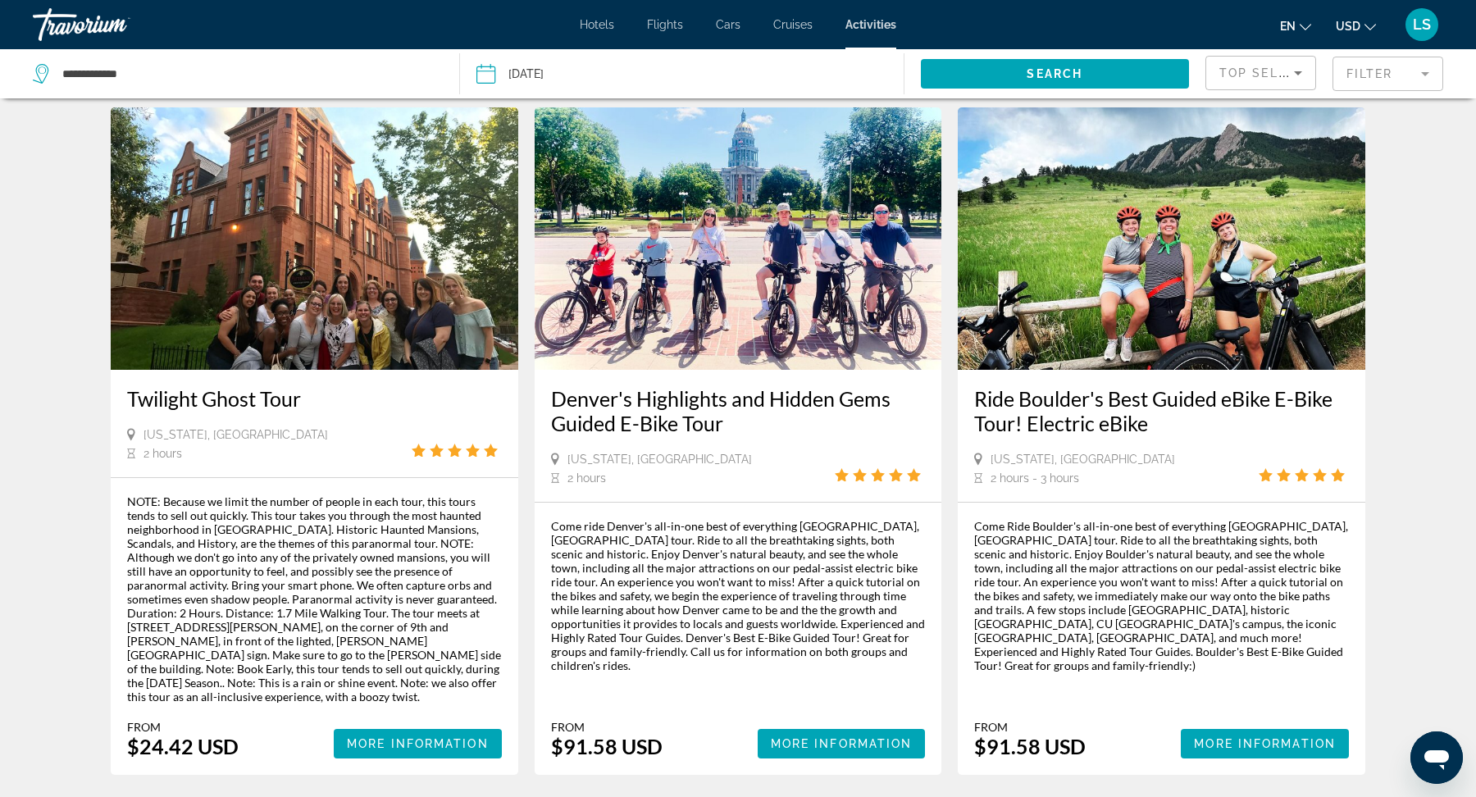
scroll to position [2242, 0]
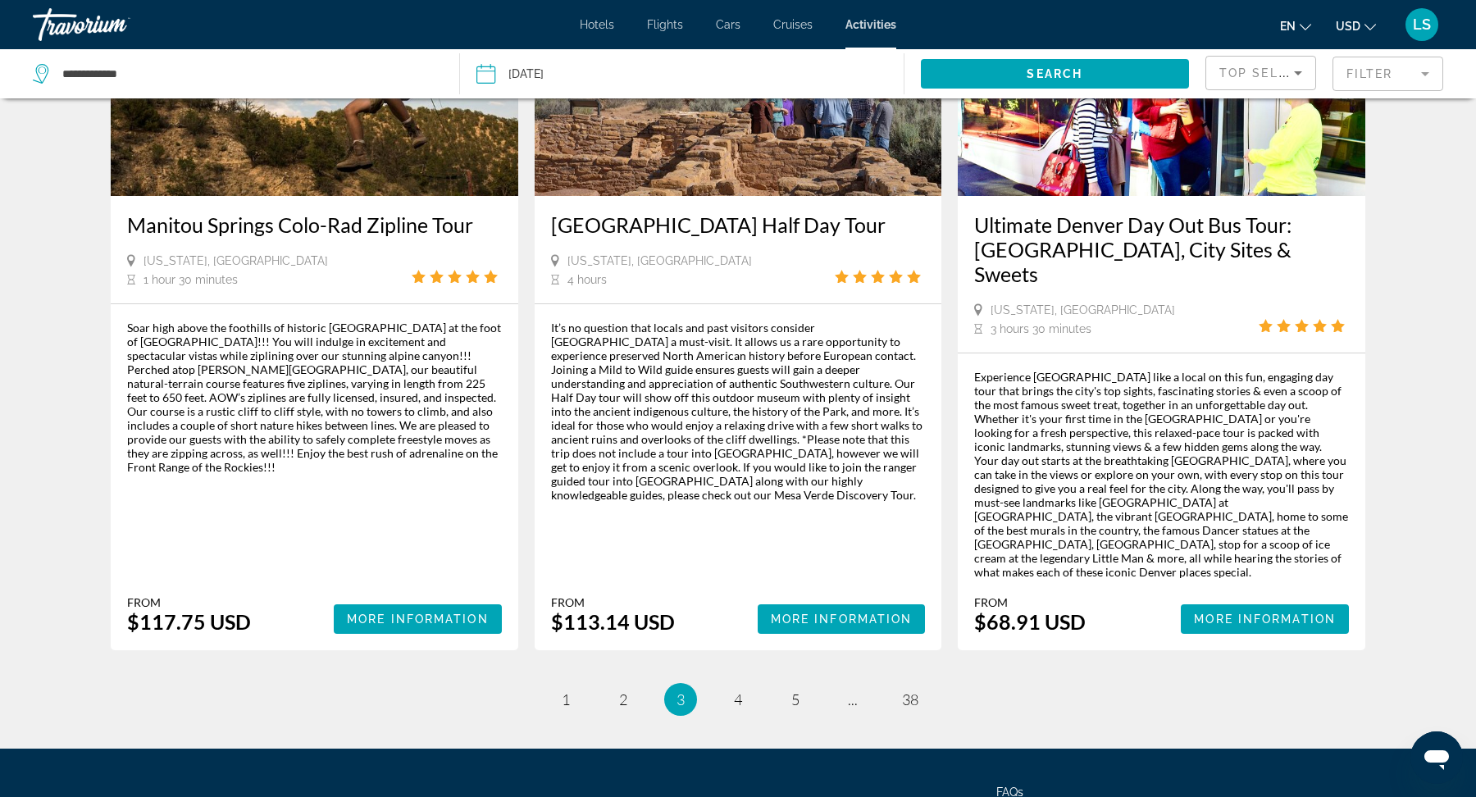
scroll to position [2453, 0]
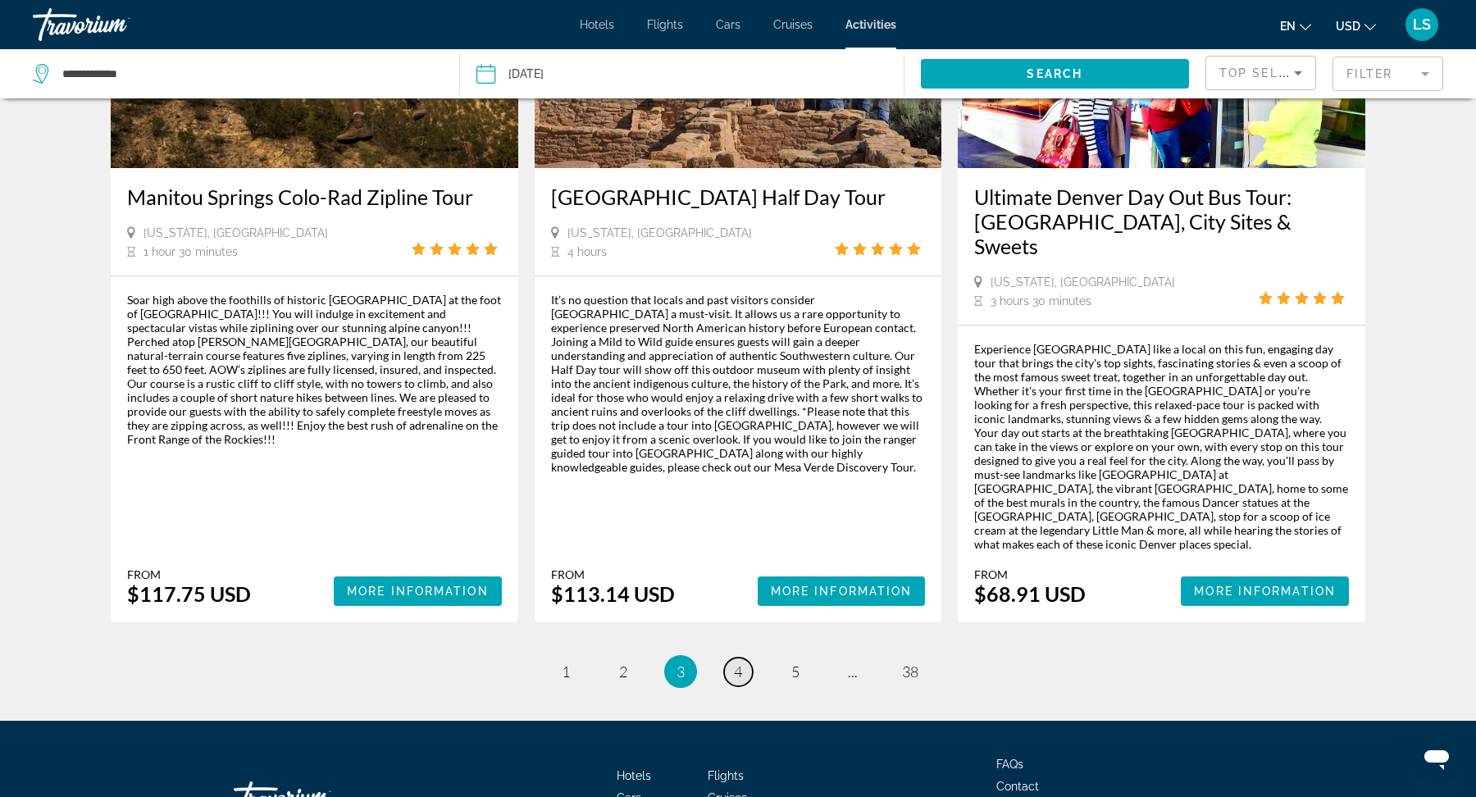
click at [735, 663] on span "4" at bounding box center [738, 672] width 8 height 18
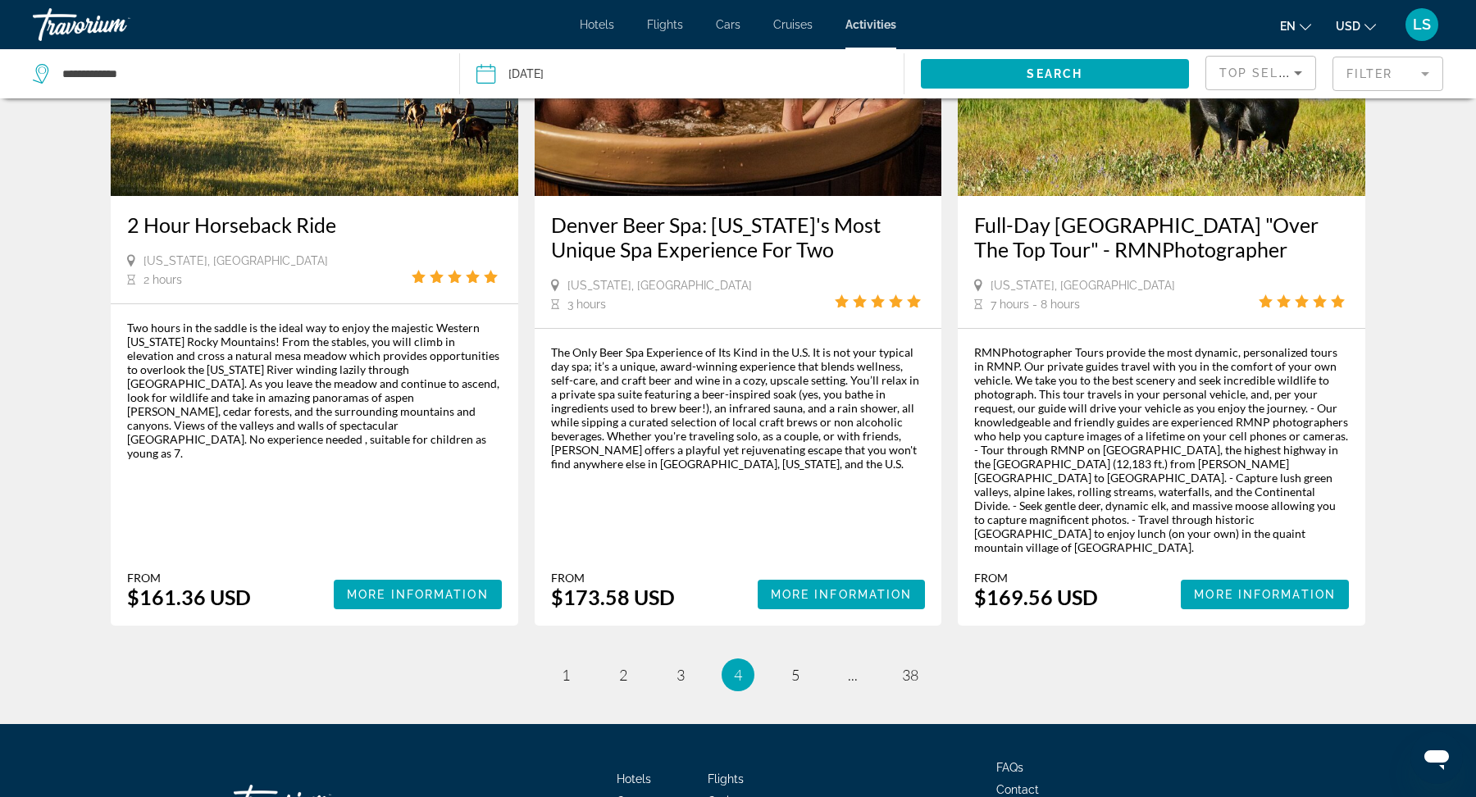
scroll to position [2359, 0]
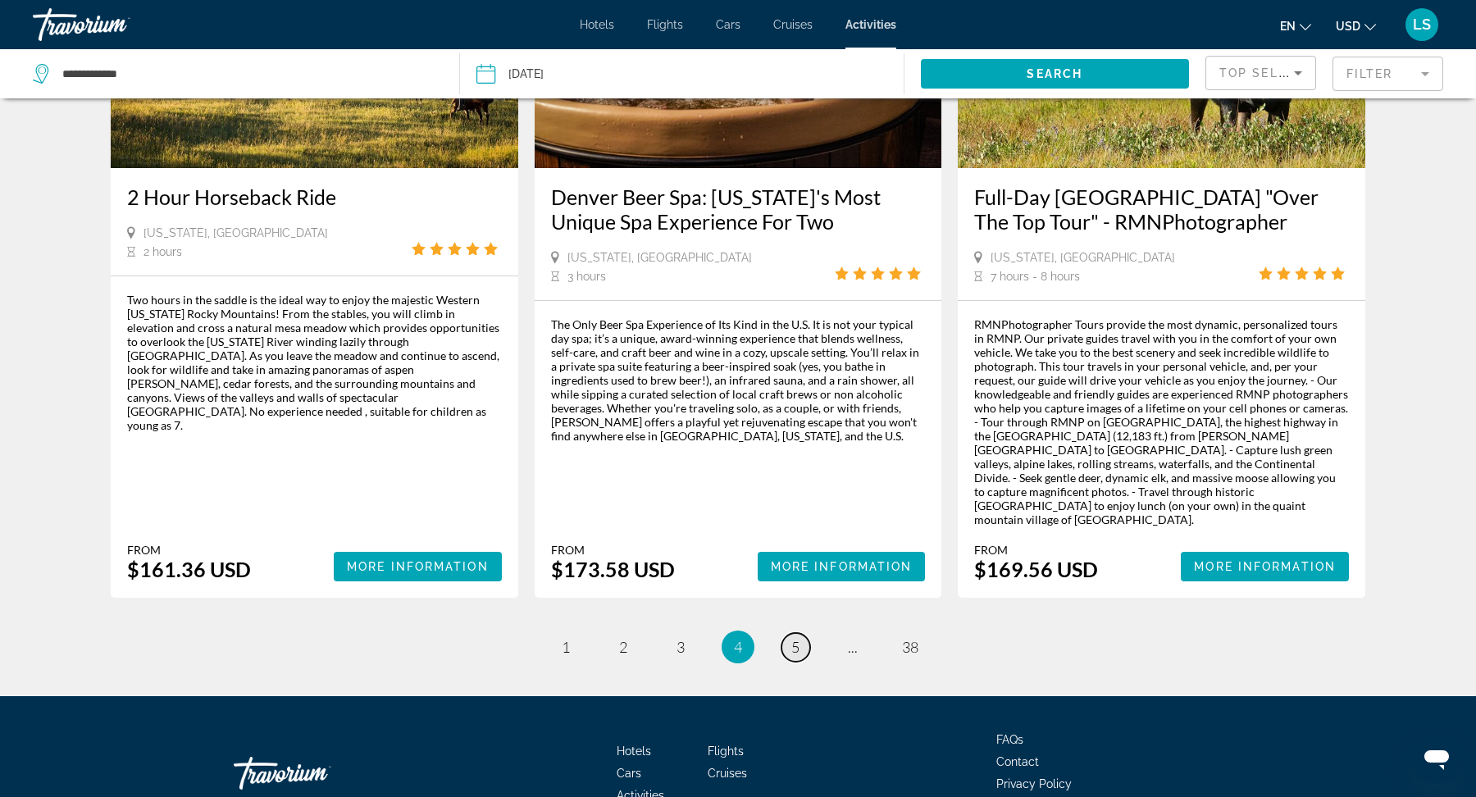
click at [799, 638] on span "5" at bounding box center [795, 647] width 8 height 18
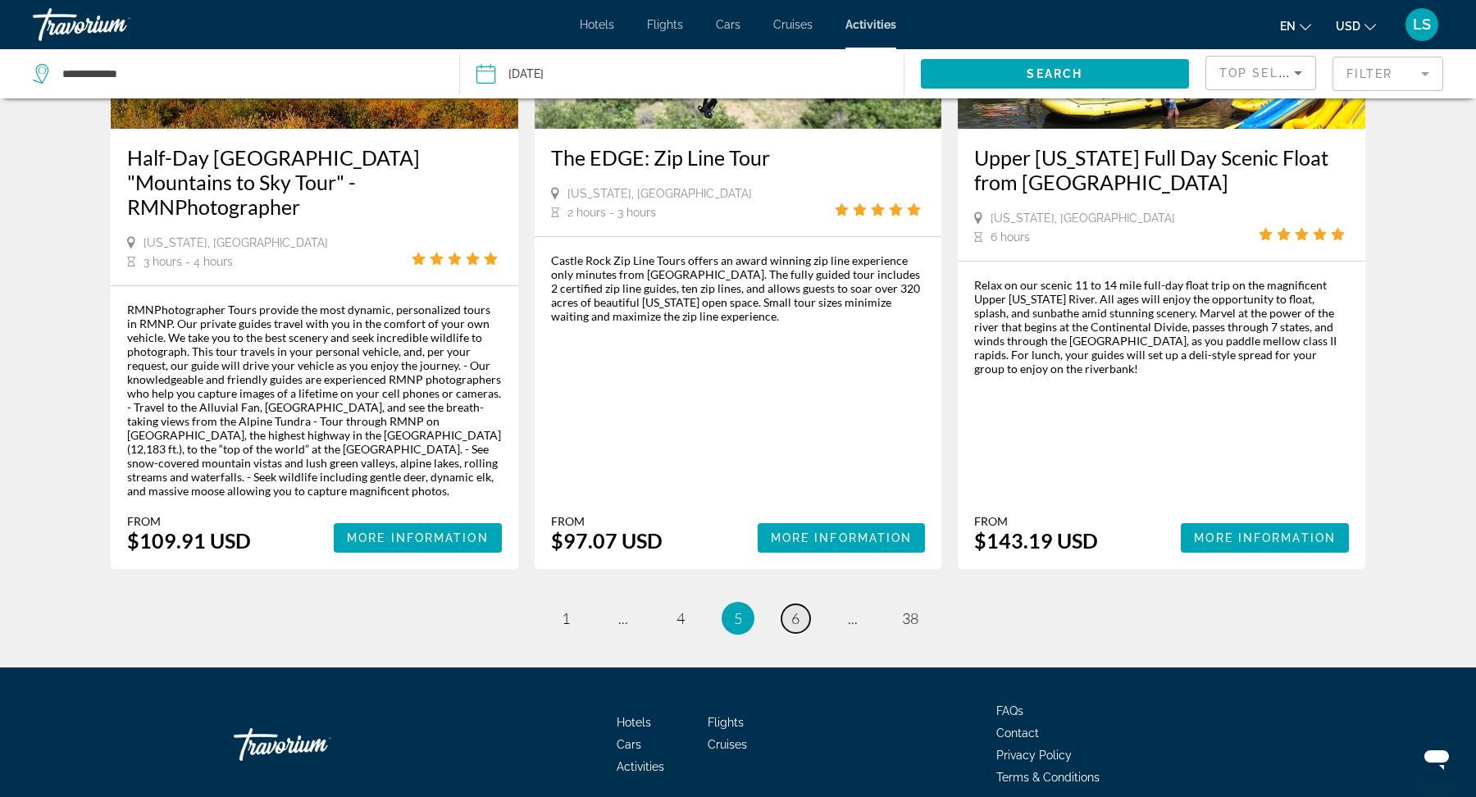
scroll to position [2438, 0]
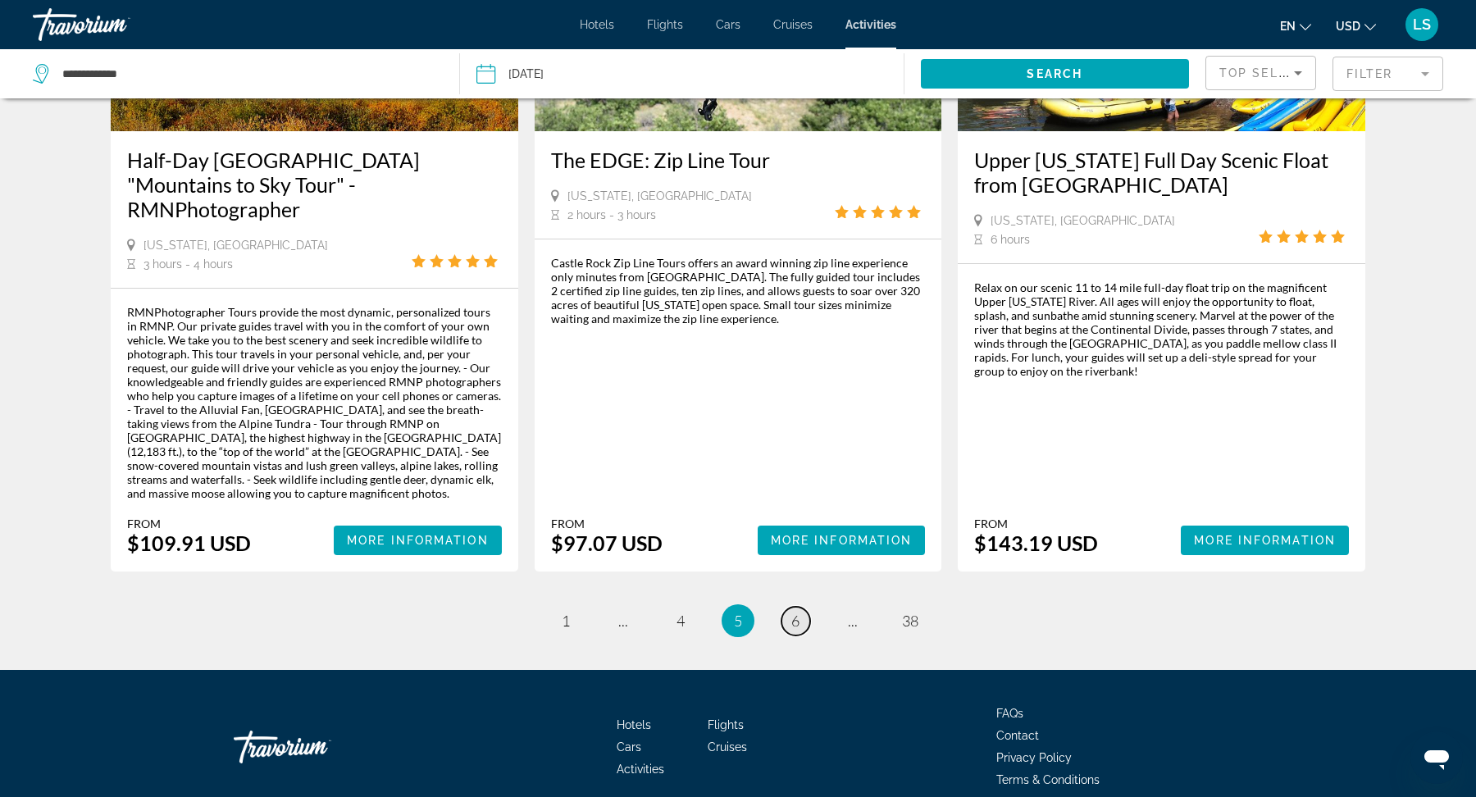
click at [790, 607] on link "page 6" at bounding box center [796, 621] width 29 height 29
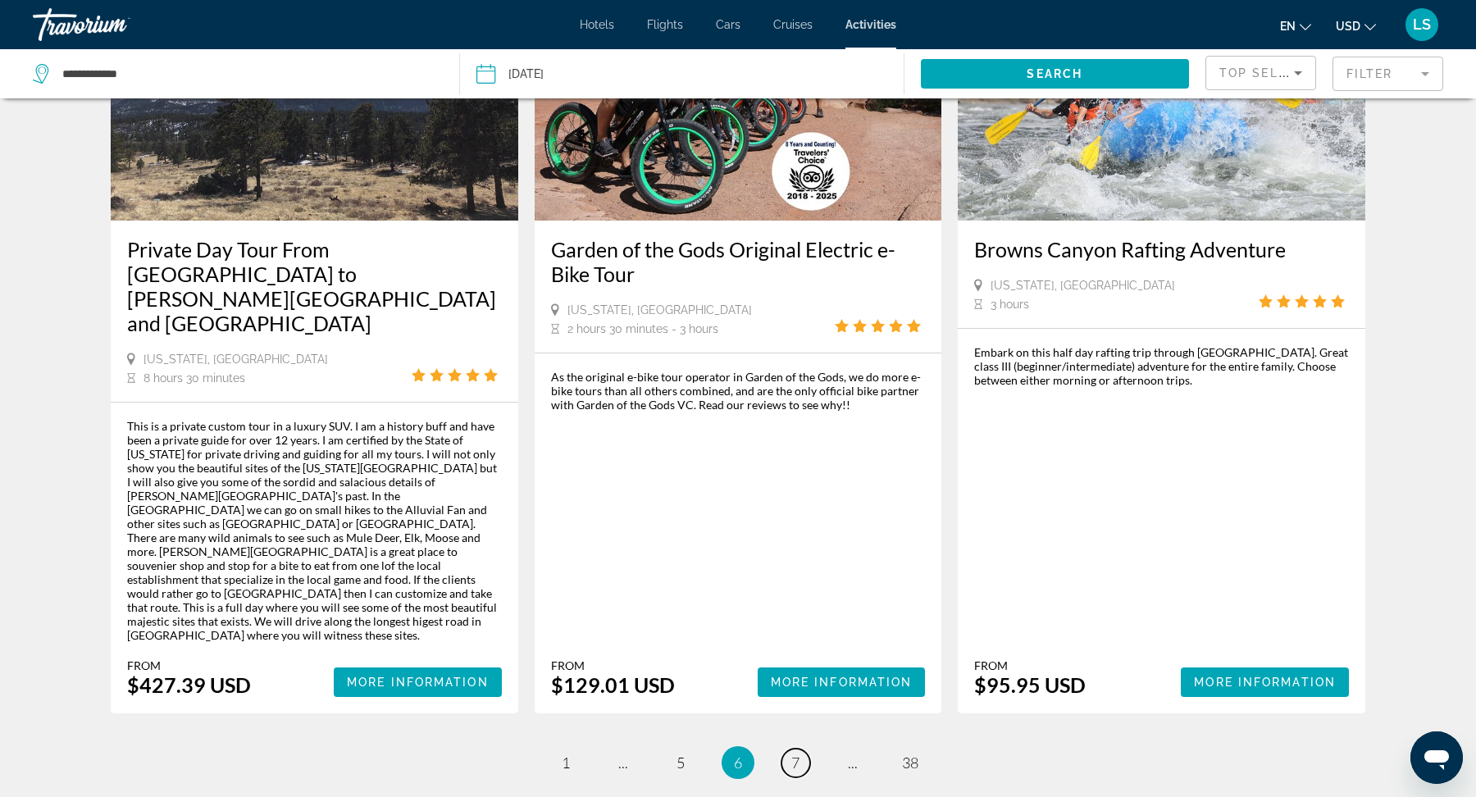
scroll to position [2360, 0]
click at [796, 748] on link "page 7" at bounding box center [796, 762] width 29 height 29
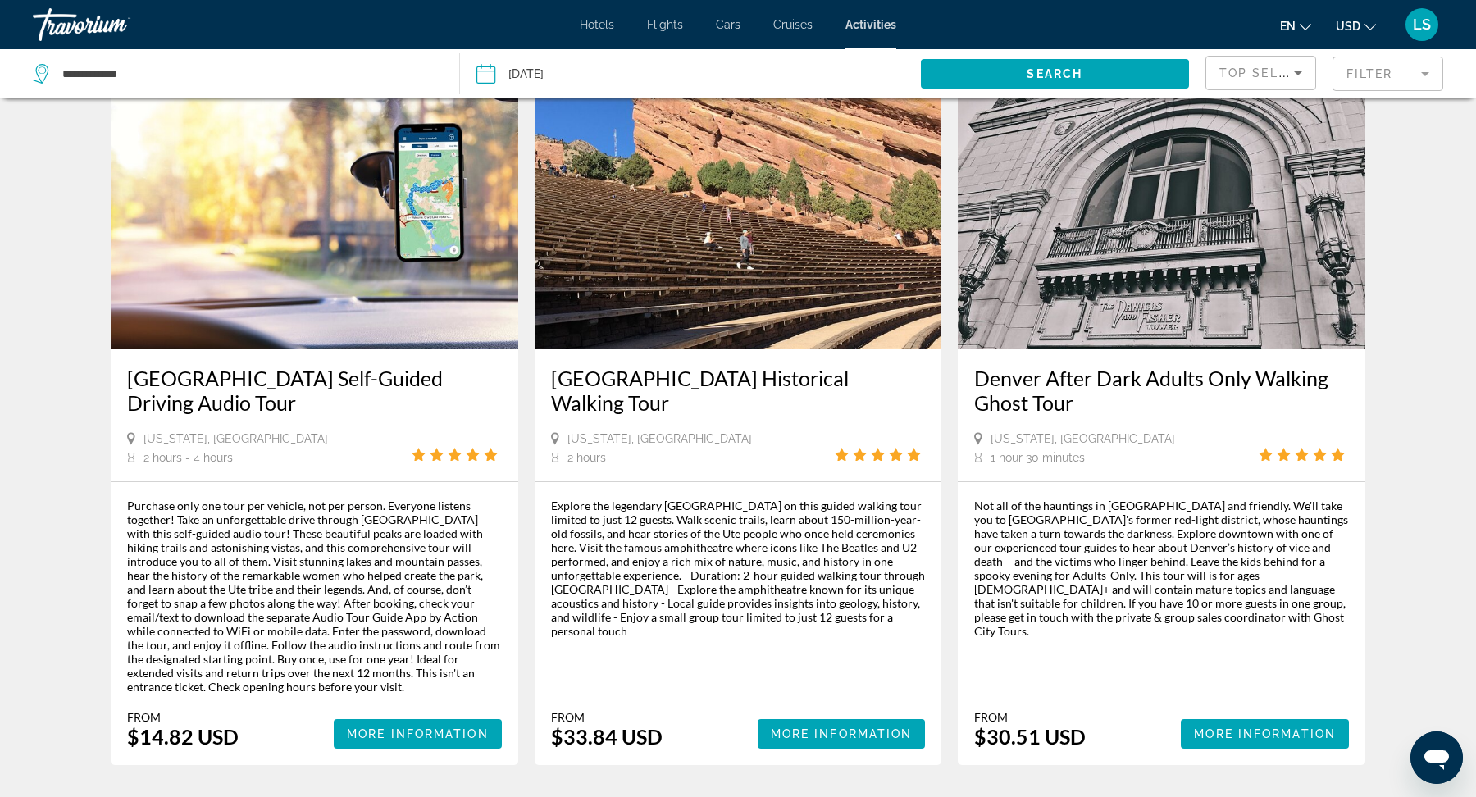
scroll to position [2133, 0]
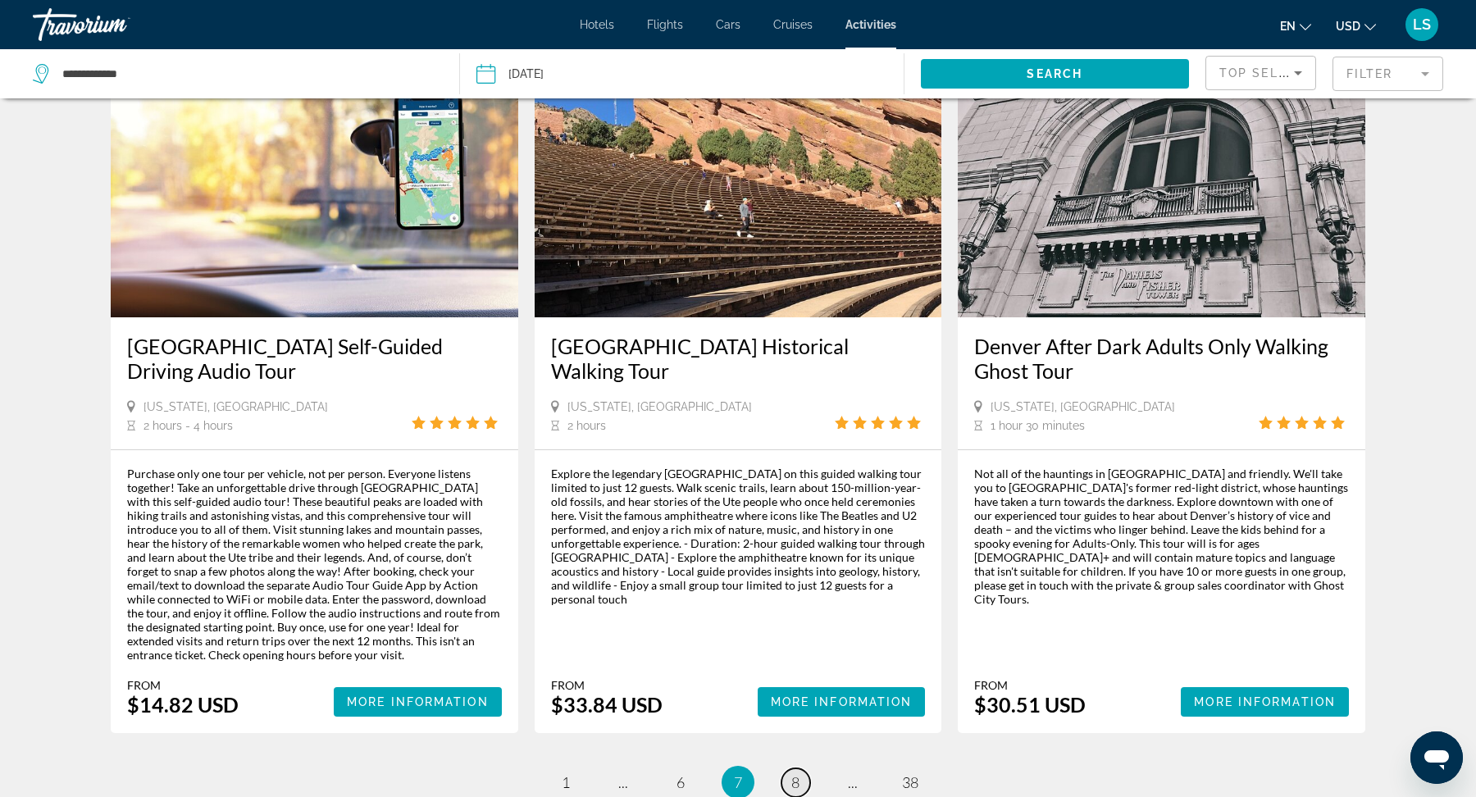
click at [798, 773] on span "8" at bounding box center [795, 782] width 8 height 18
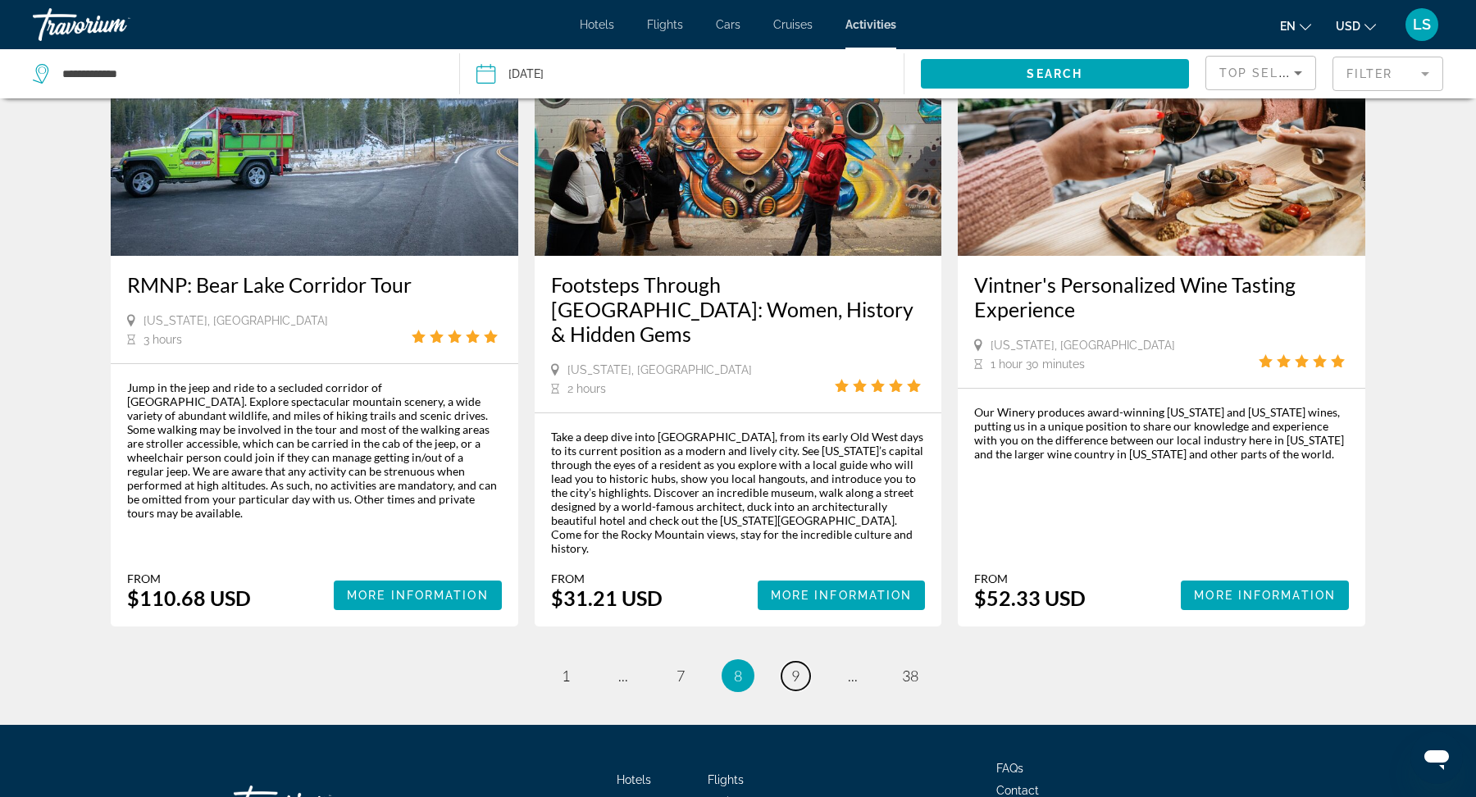
scroll to position [2236, 0]
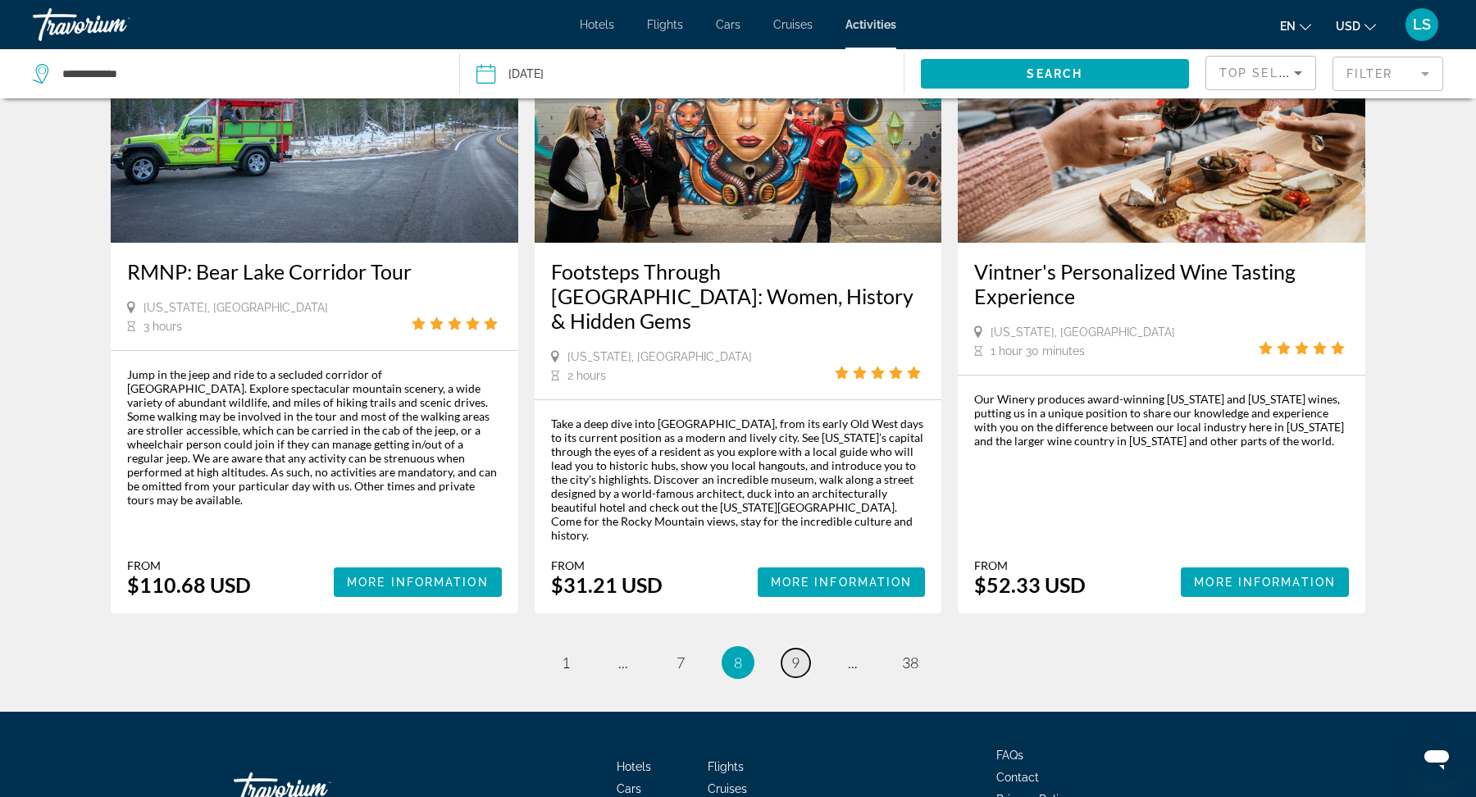
click at [797, 654] on span "9" at bounding box center [795, 663] width 8 height 18
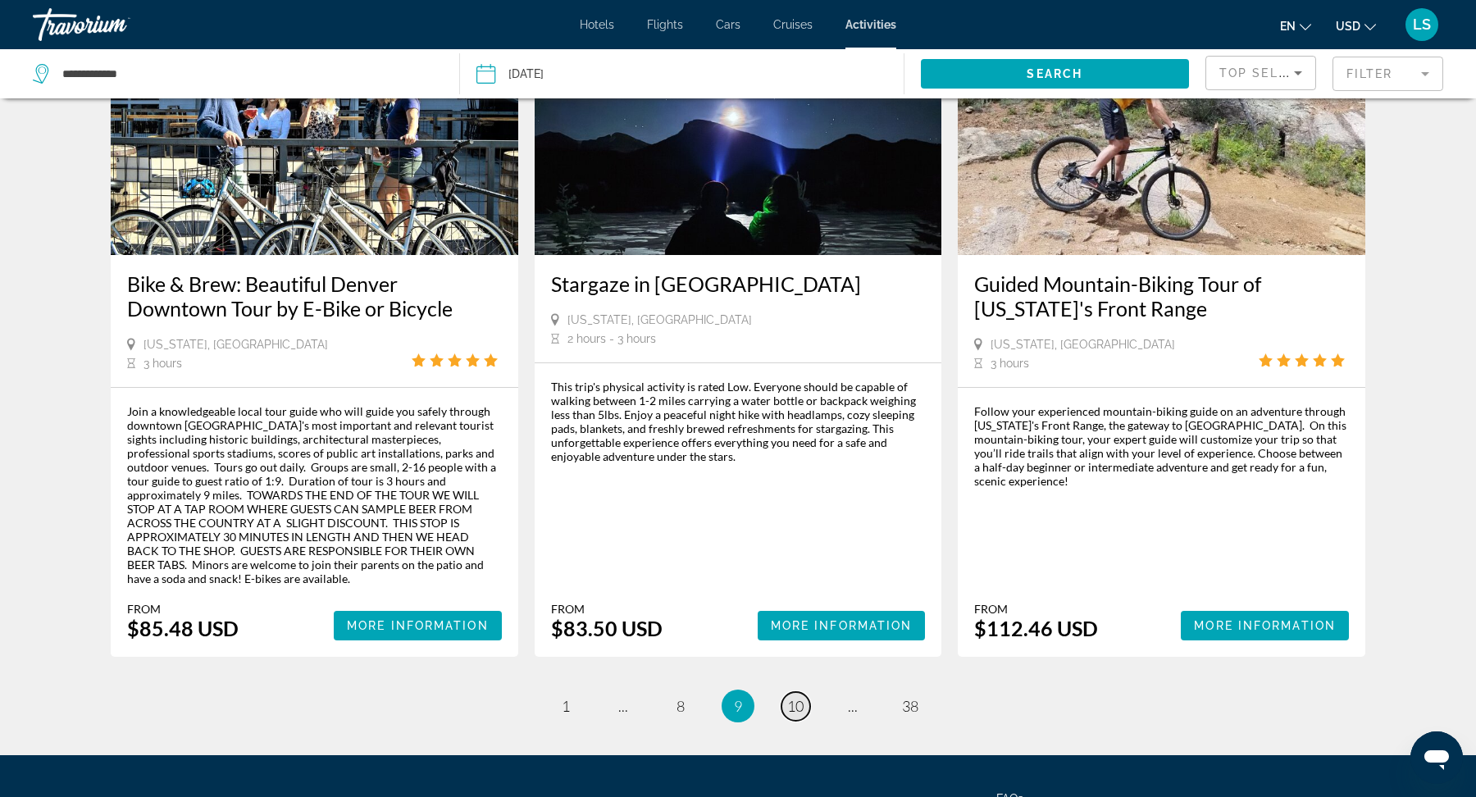
scroll to position [2336, 0]
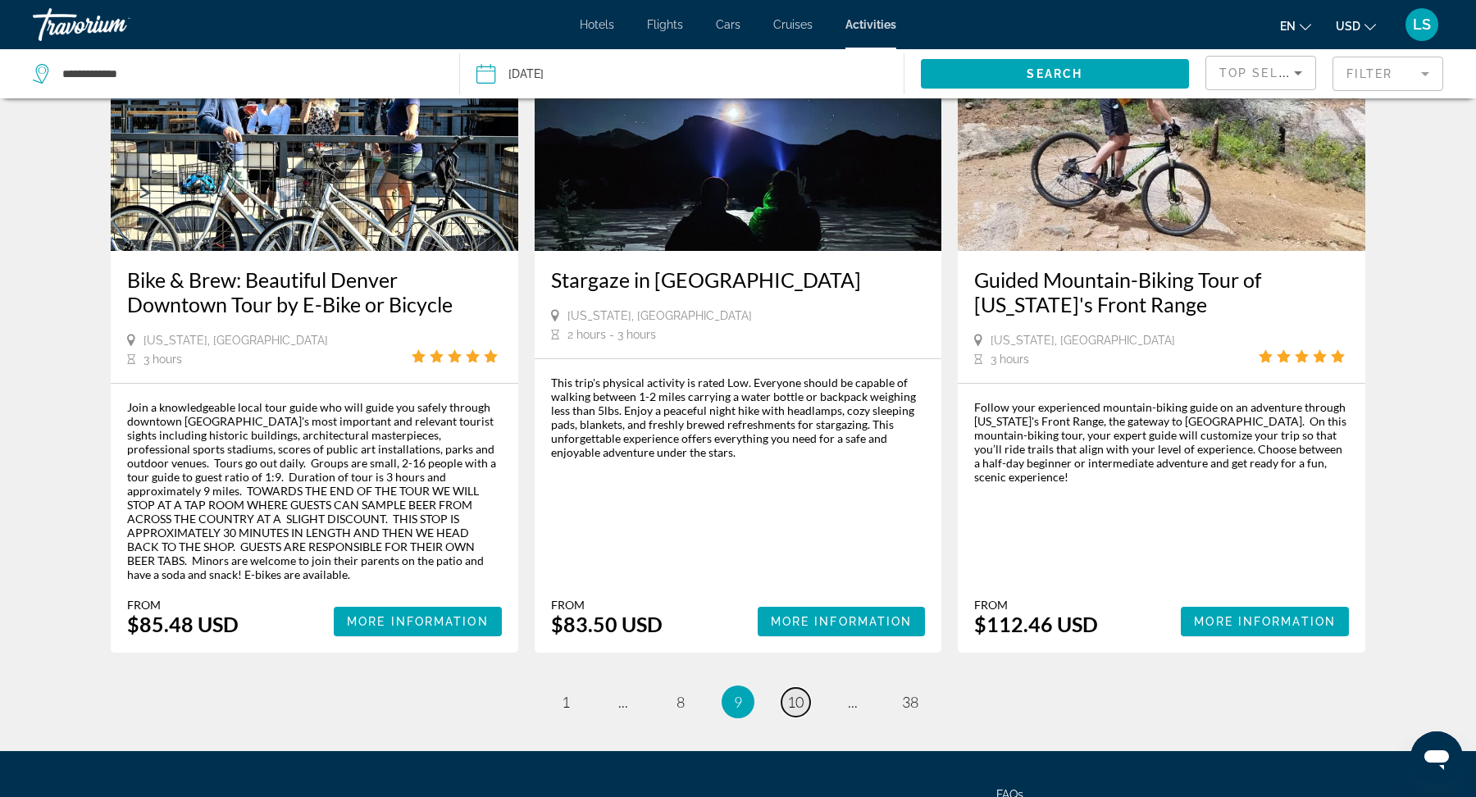
click at [796, 693] on span "10" at bounding box center [795, 702] width 16 height 18
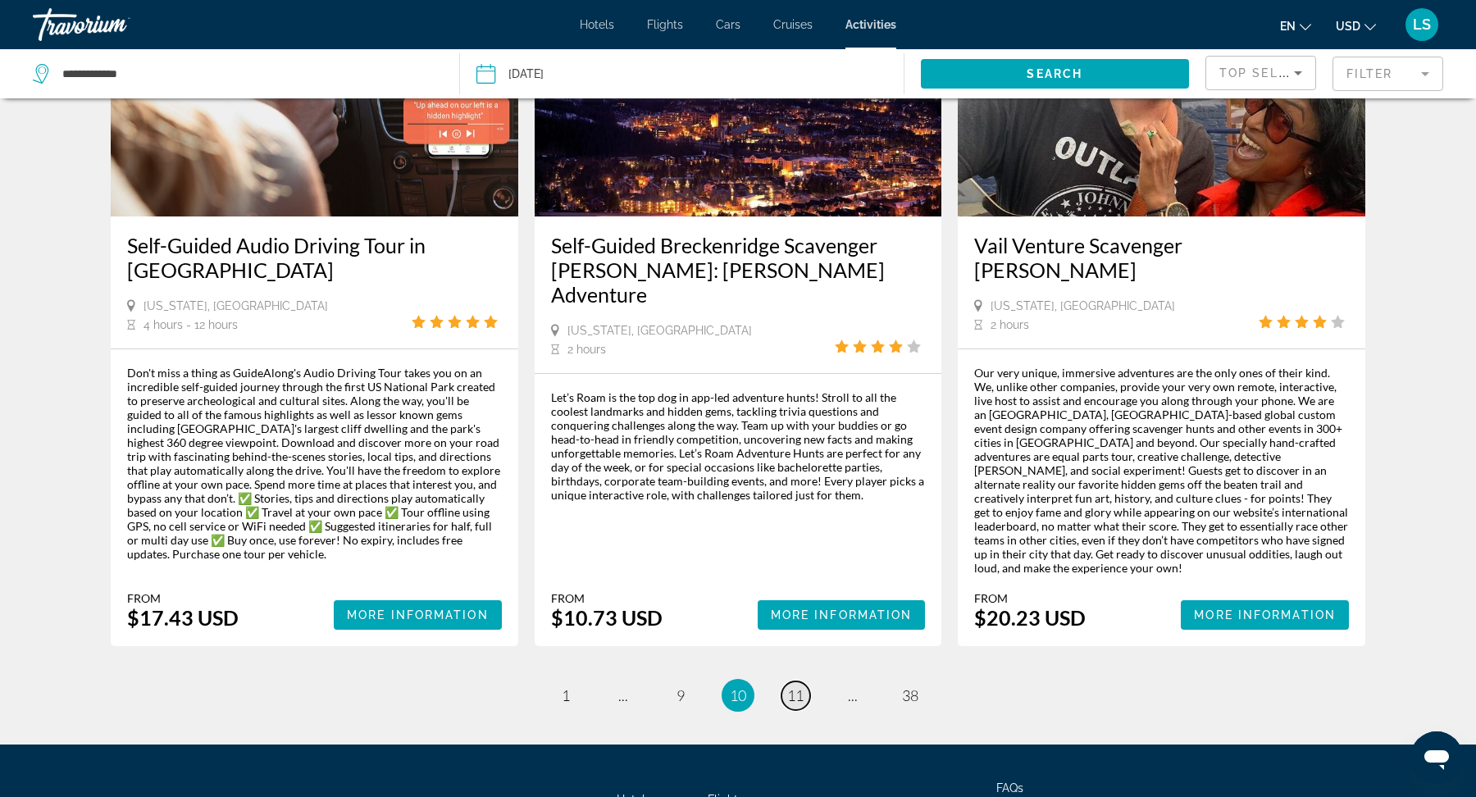
scroll to position [2337, 0]
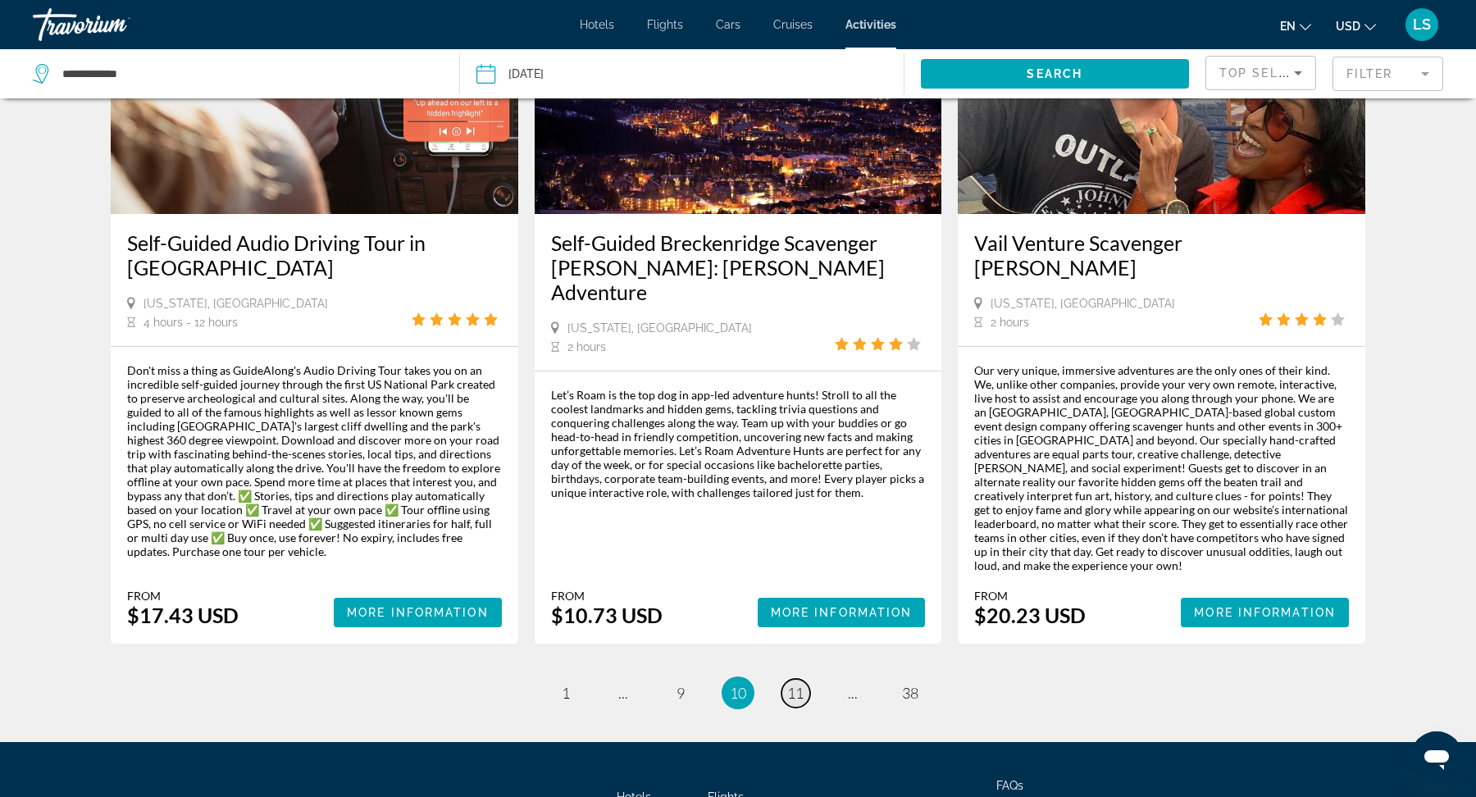
click at [794, 684] on span "11" at bounding box center [795, 693] width 16 height 18
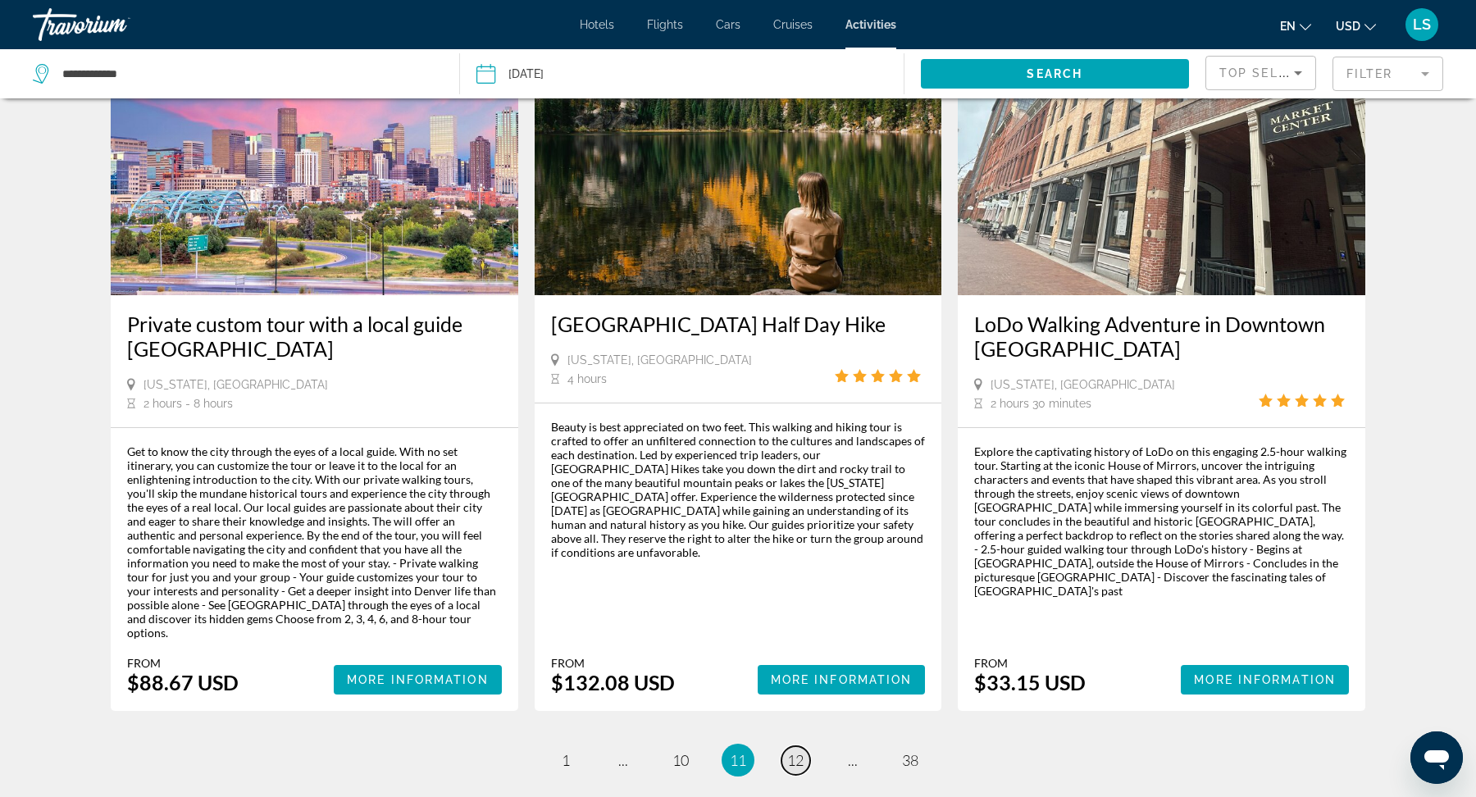
scroll to position [2285, 0]
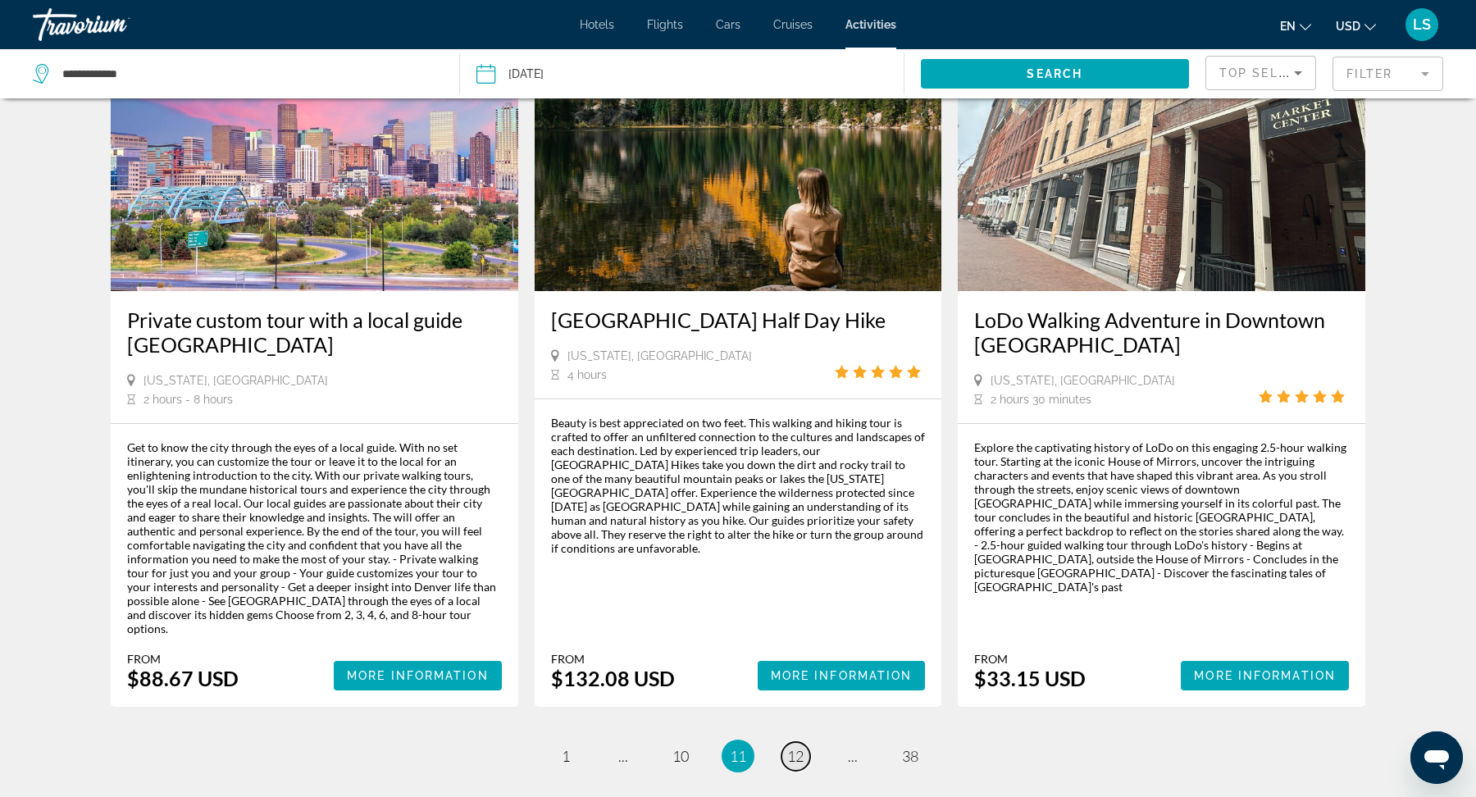
click at [788, 747] on span "12" at bounding box center [795, 756] width 16 height 18
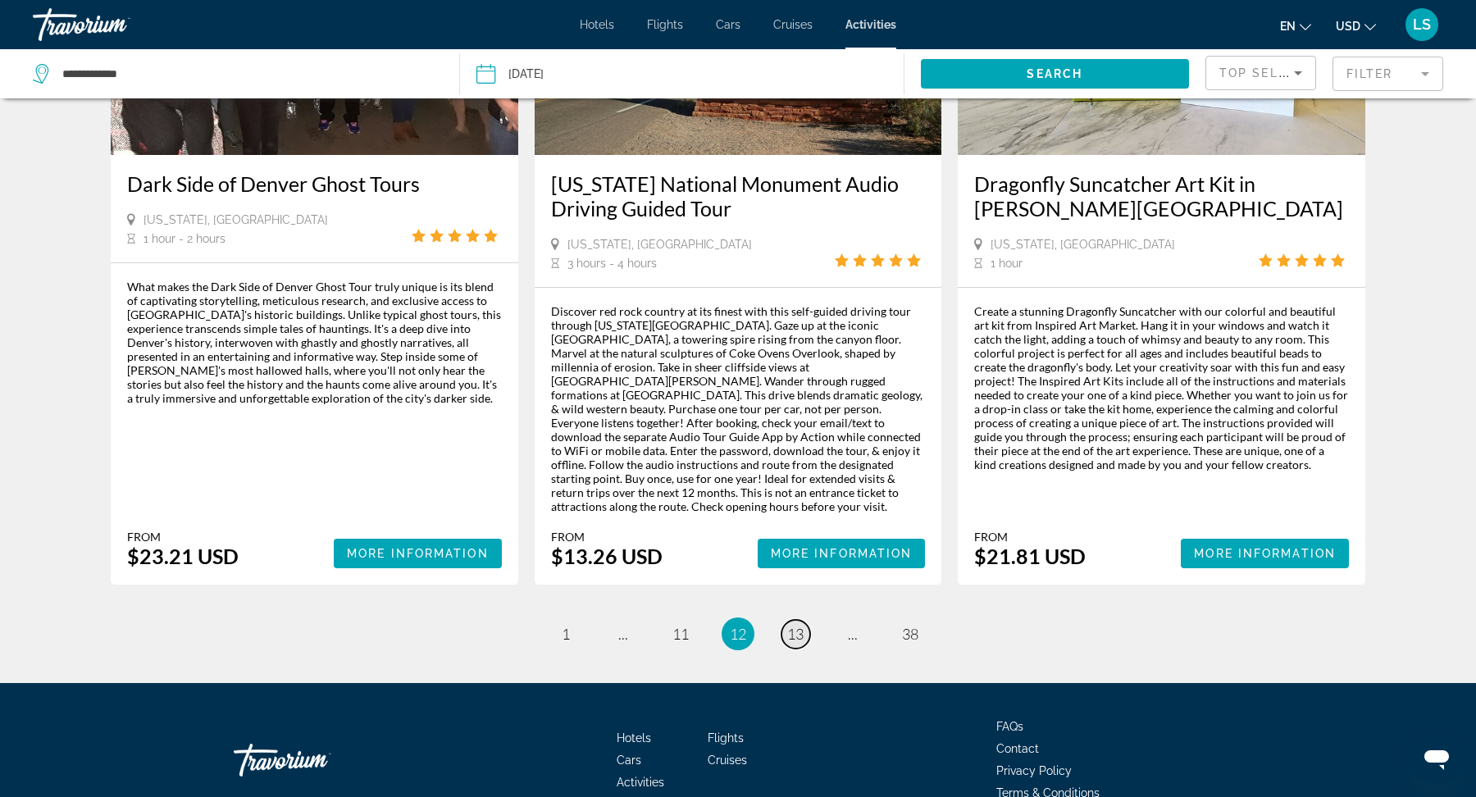
scroll to position [2356, 0]
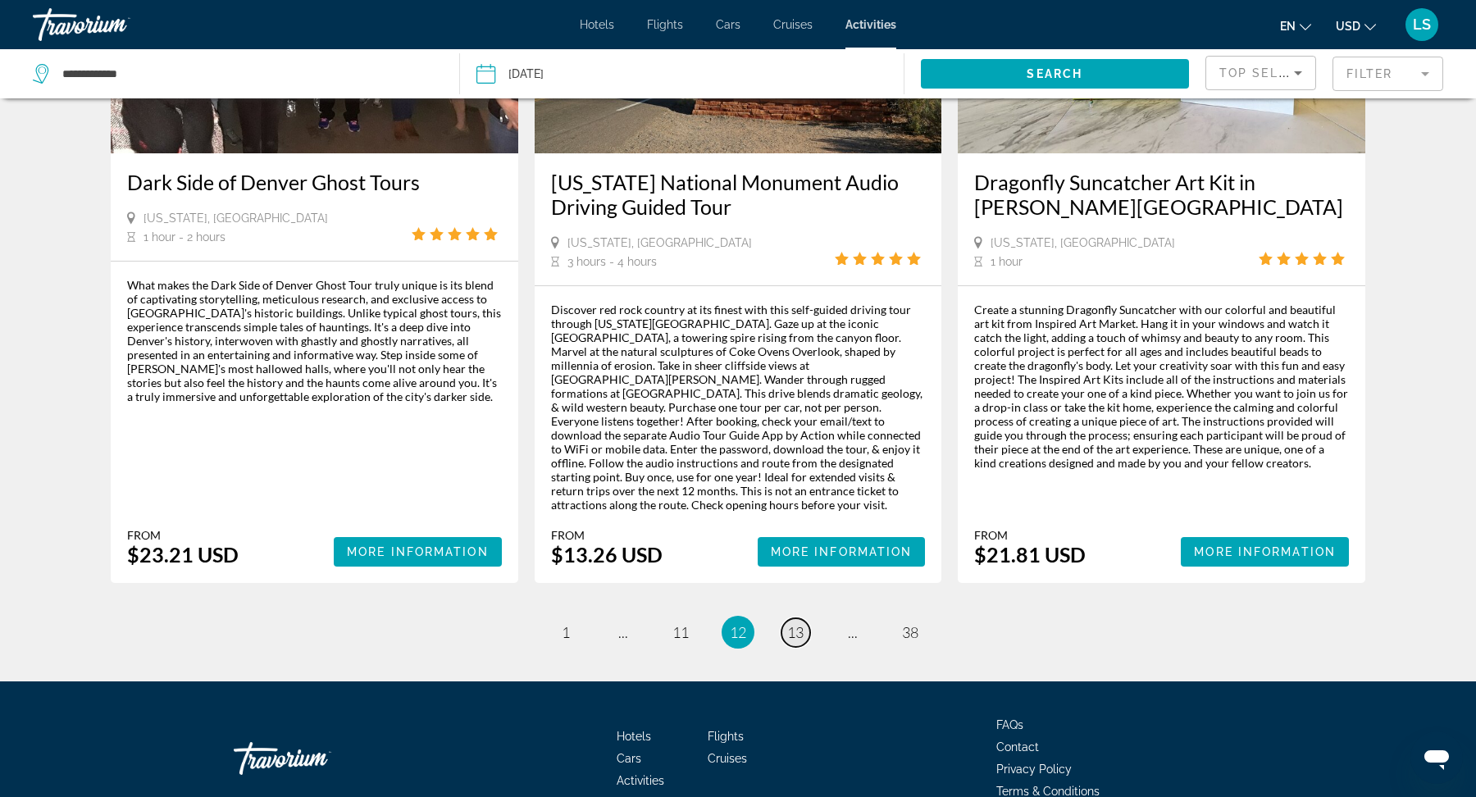
click at [800, 623] on span "13" at bounding box center [795, 632] width 16 height 18
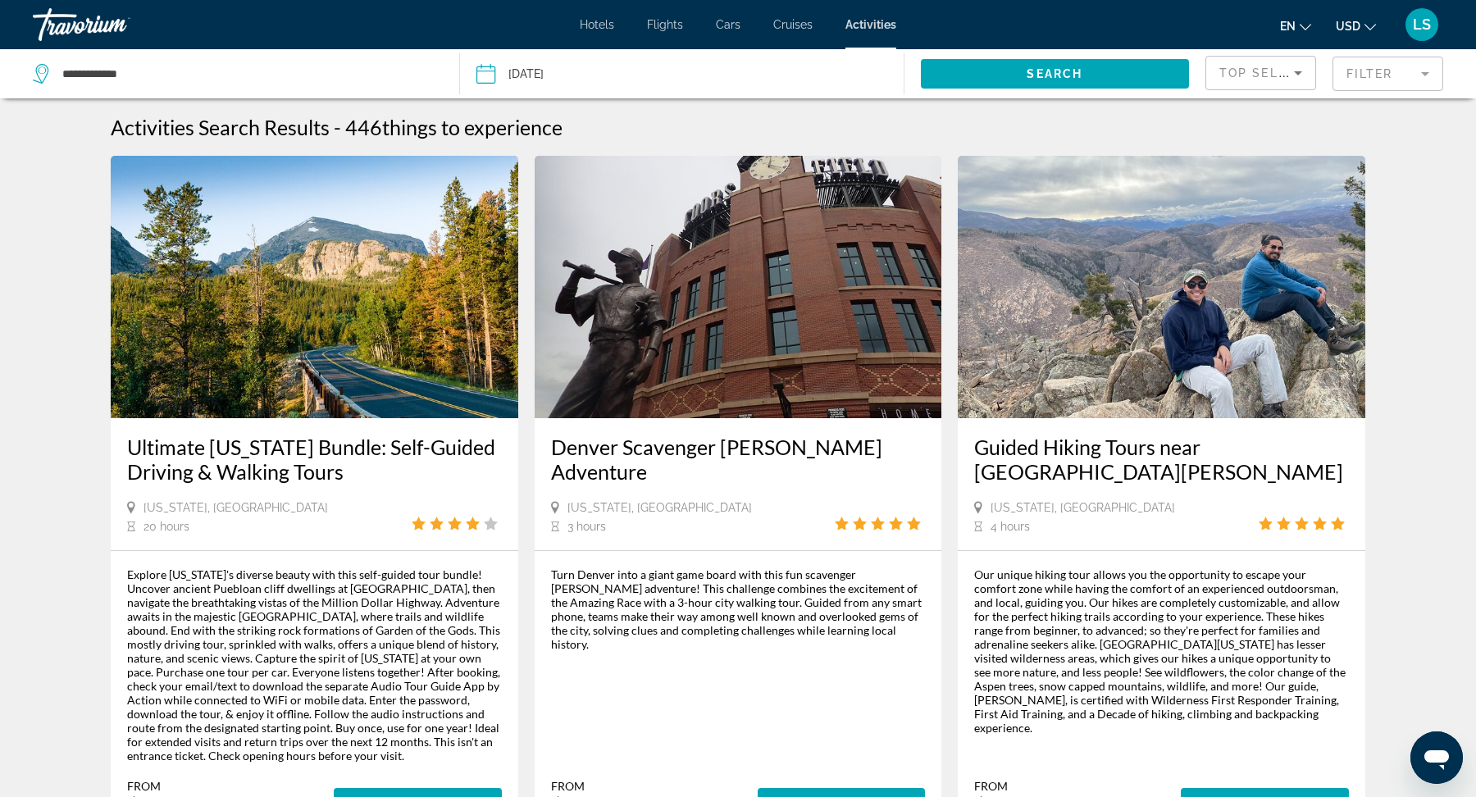
click at [1366, 69] on mat-form-field "Filter" at bounding box center [1388, 74] width 111 height 34
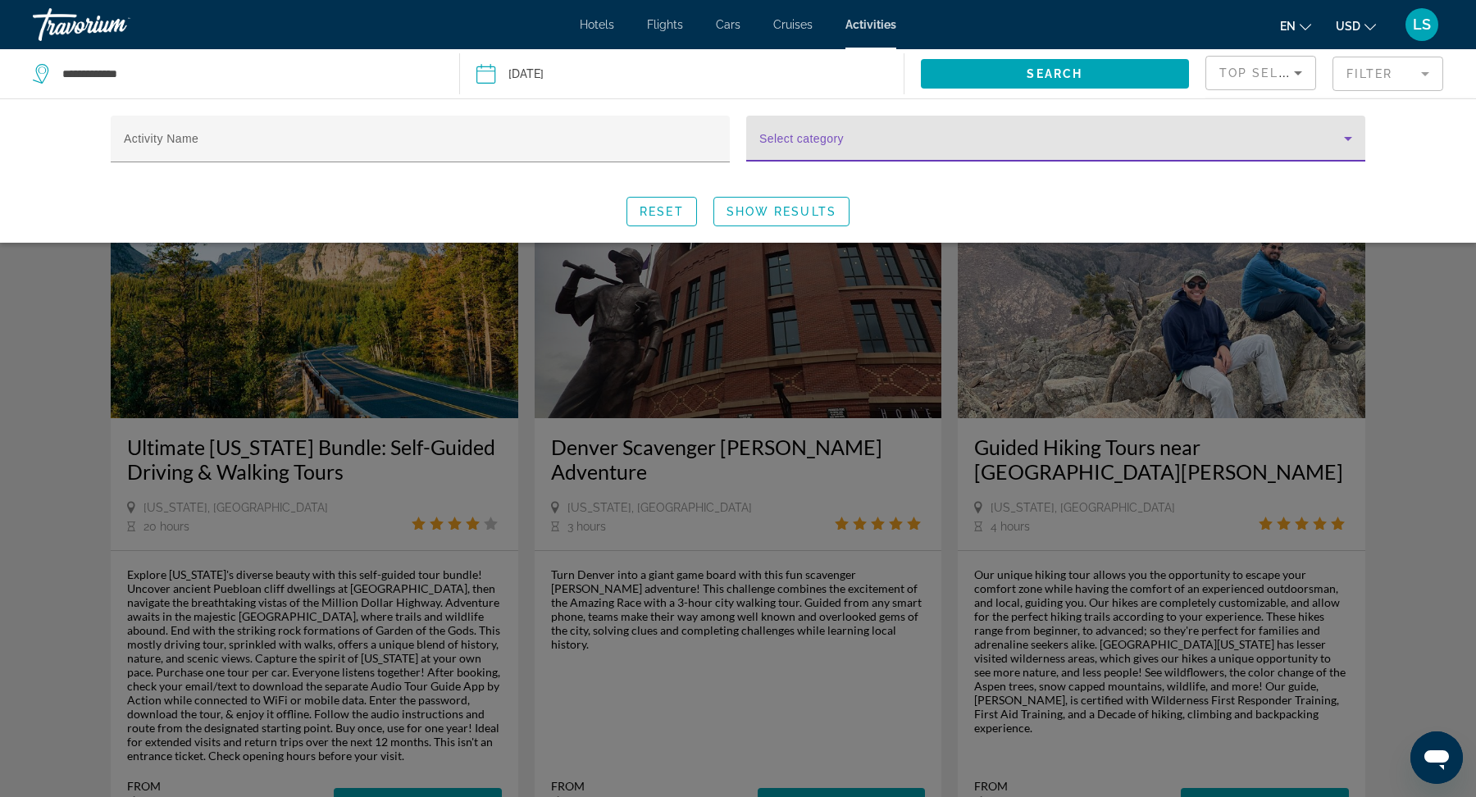
click at [1095, 153] on span "Search widget" at bounding box center [1051, 145] width 585 height 20
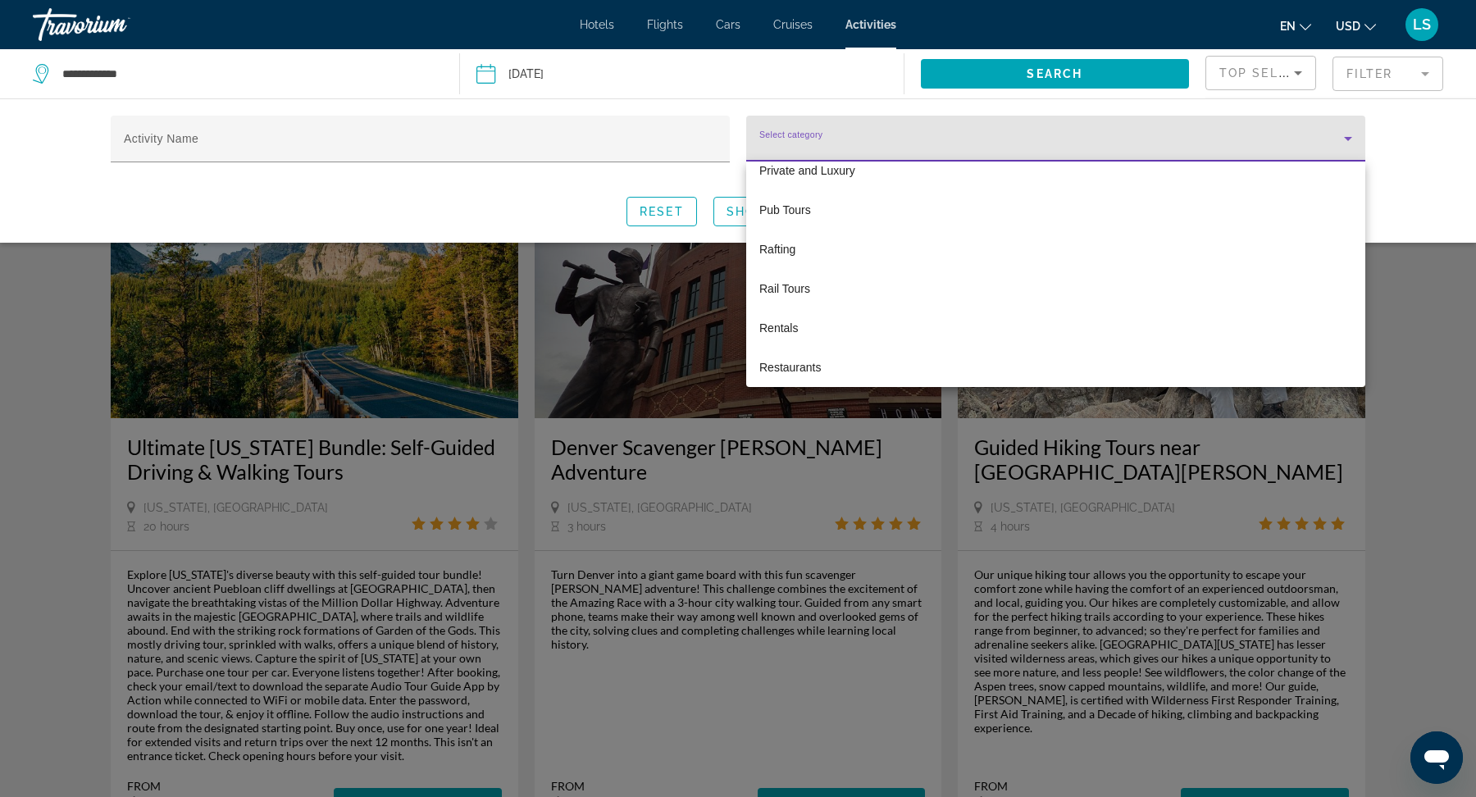
scroll to position [3882, 0]
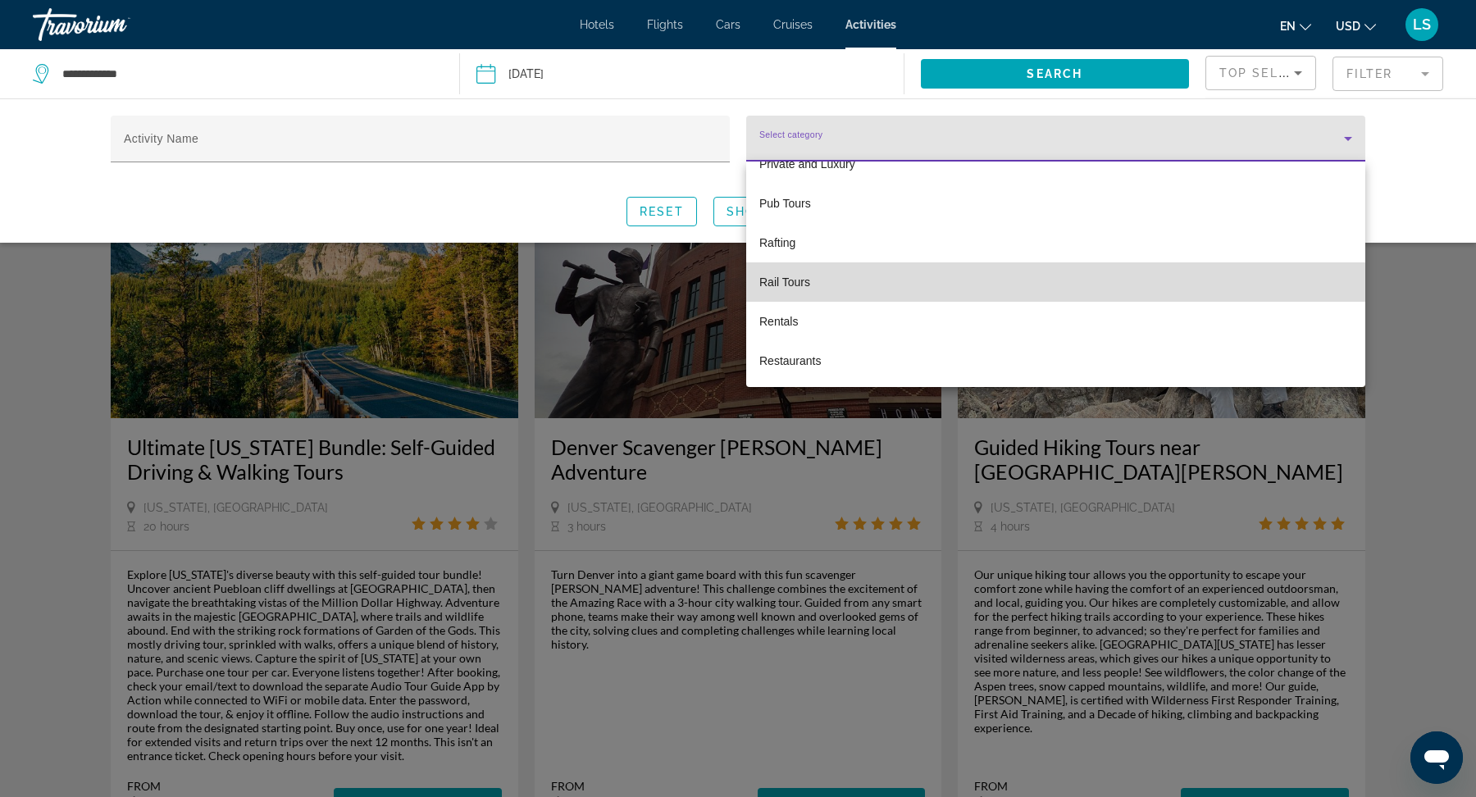
click at [850, 280] on mat-option "Rail Tours" at bounding box center [1055, 281] width 619 height 39
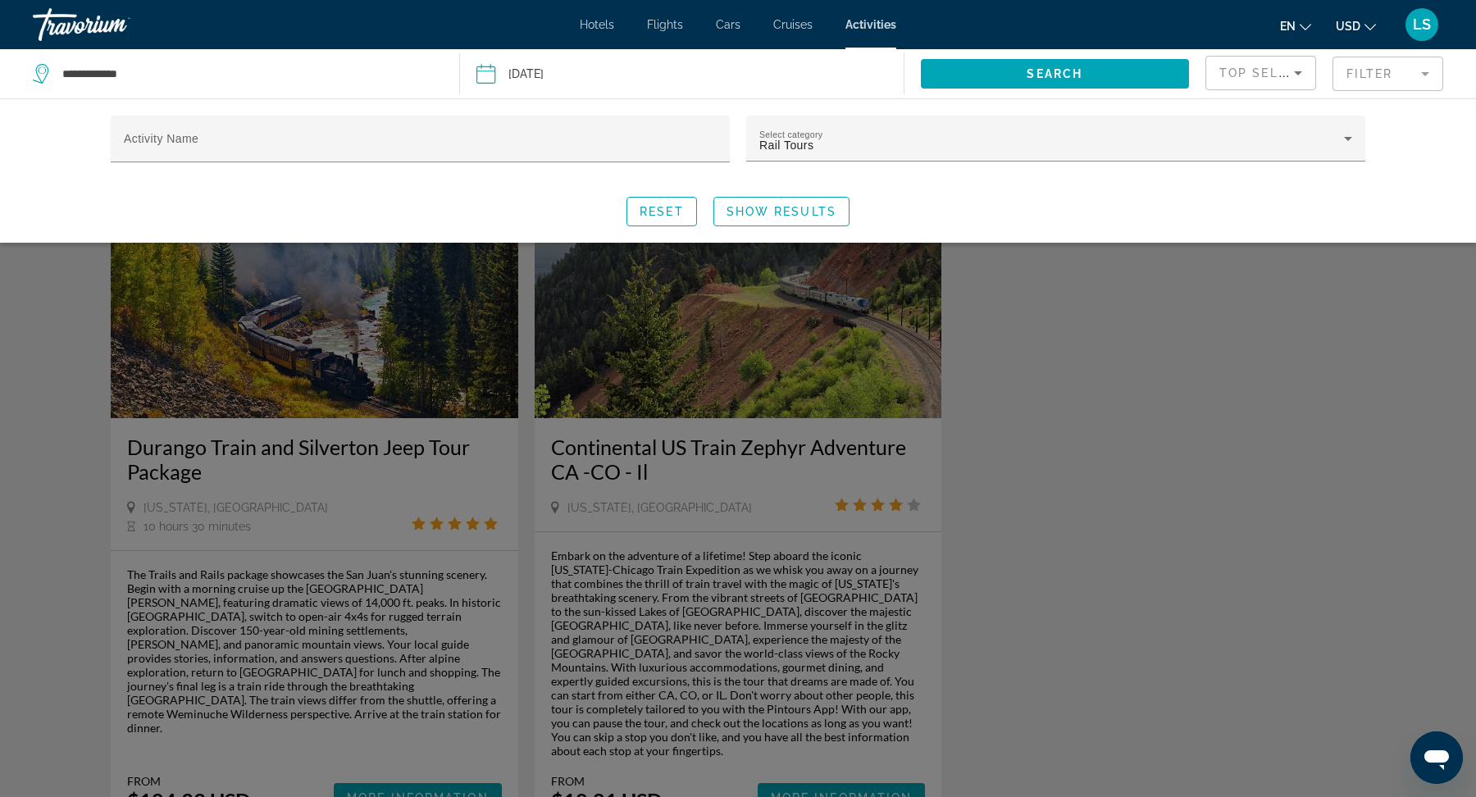
click at [1098, 411] on div "Search widget" at bounding box center [738, 517] width 1476 height 559
